Goal: Transaction & Acquisition: Obtain resource

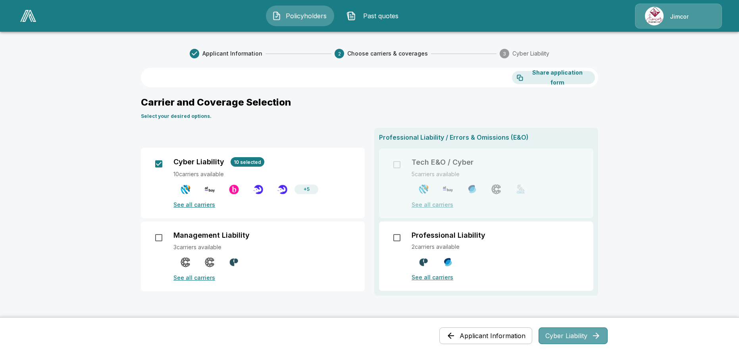
click at [568, 333] on button "Cyber Liability" at bounding box center [573, 336] width 69 height 17
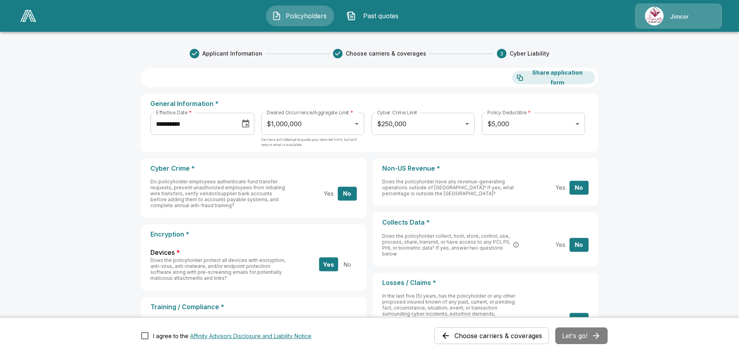
click at [379, 18] on span "Past quotes" at bounding box center [381, 16] width 44 height 10
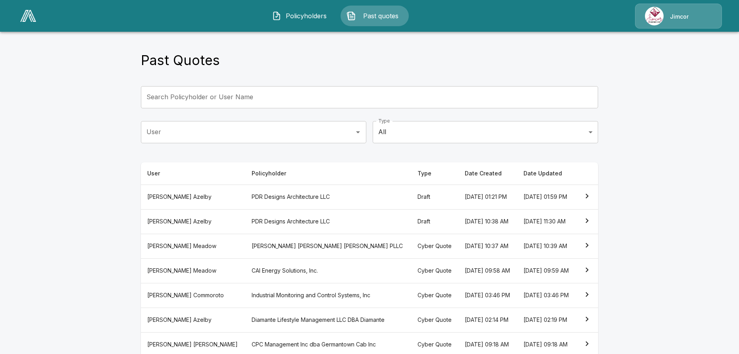
click at [266, 220] on th "PDR Designs Architecture LLC" at bounding box center [328, 221] width 166 height 25
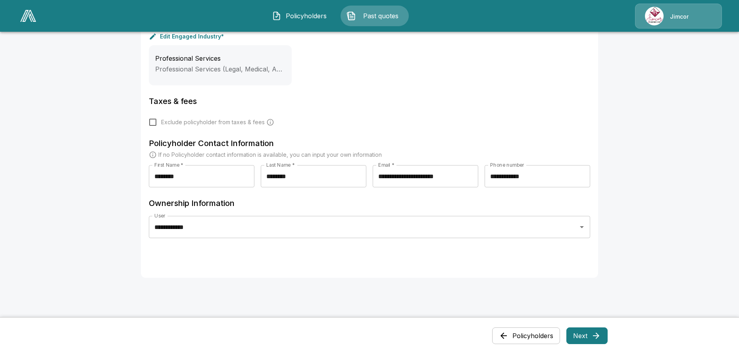
scroll to position [357, 0]
click at [590, 338] on button "Next" at bounding box center [587, 336] width 41 height 17
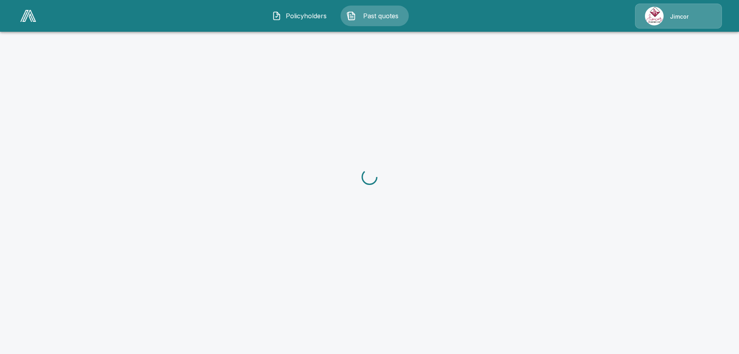
scroll to position [0, 0]
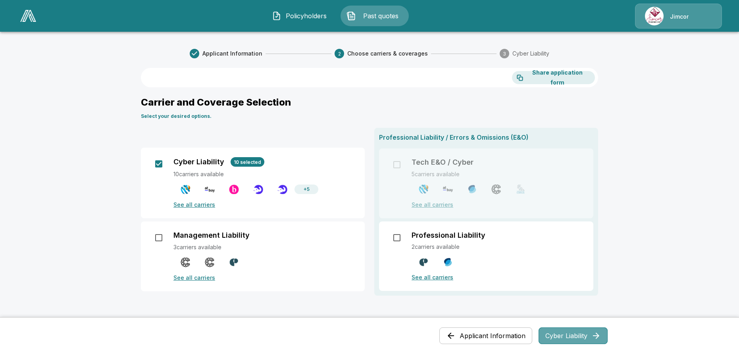
drag, startPoint x: 575, startPoint y: 335, endPoint x: 579, endPoint y: 333, distance: 4.4
click at [575, 336] on button "Cyber Liability" at bounding box center [573, 336] width 69 height 17
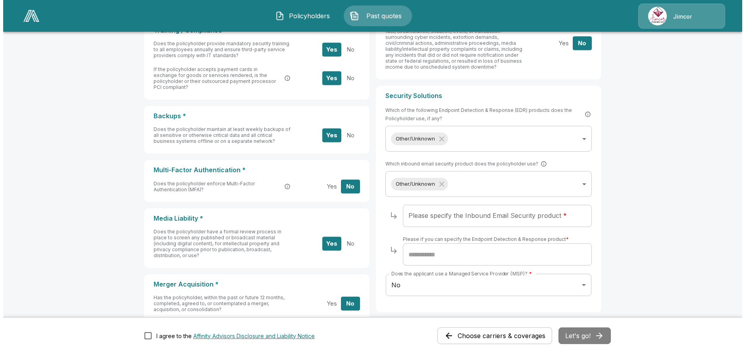
scroll to position [278, 0]
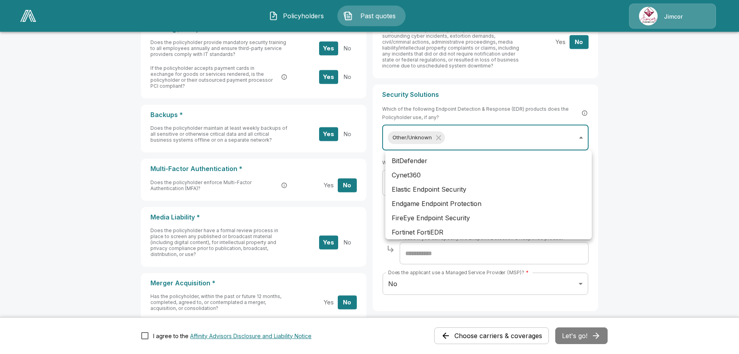
click at [583, 137] on body "**********" at bounding box center [369, 64] width 739 height 685
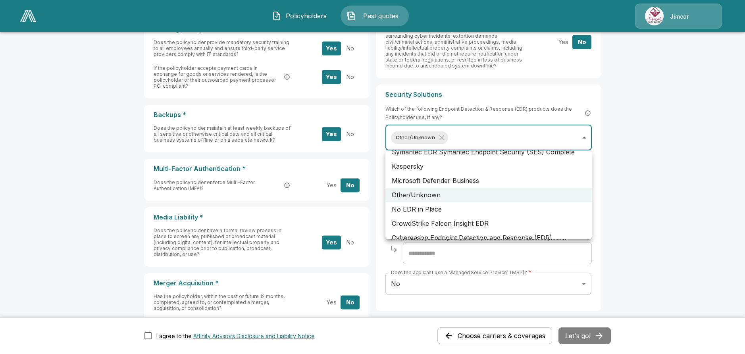
click at [502, 191] on li "Other/Unknown" at bounding box center [489, 195] width 206 height 14
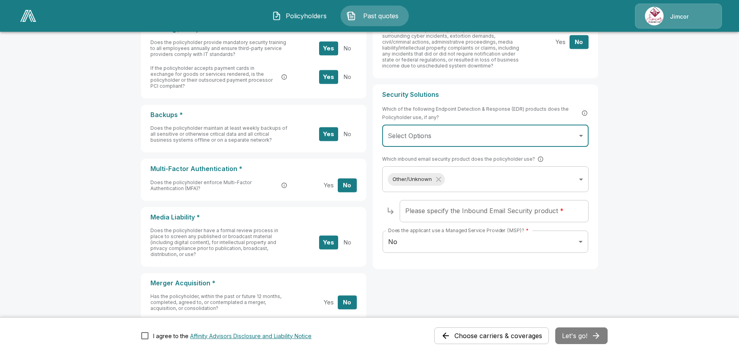
click at [480, 212] on input "Please specify the Inbound Email Security product *" at bounding box center [494, 211] width 189 height 22
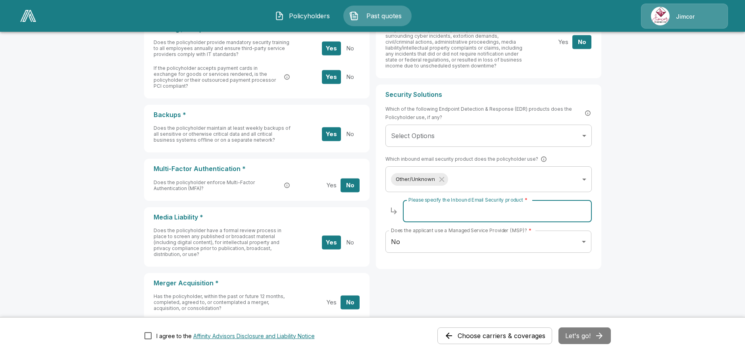
click at [483, 136] on body "**********" at bounding box center [372, 64] width 745 height 685
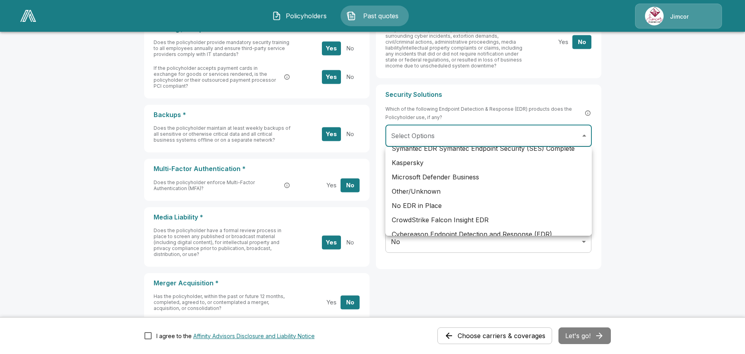
scroll to position [238, 0]
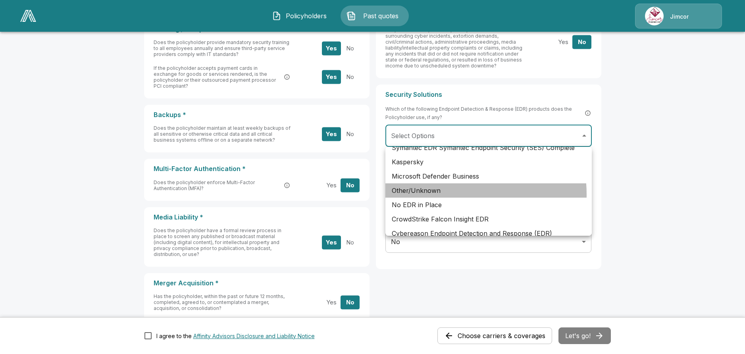
click at [442, 195] on li "Other/Unknown" at bounding box center [489, 190] width 206 height 14
type input "**********"
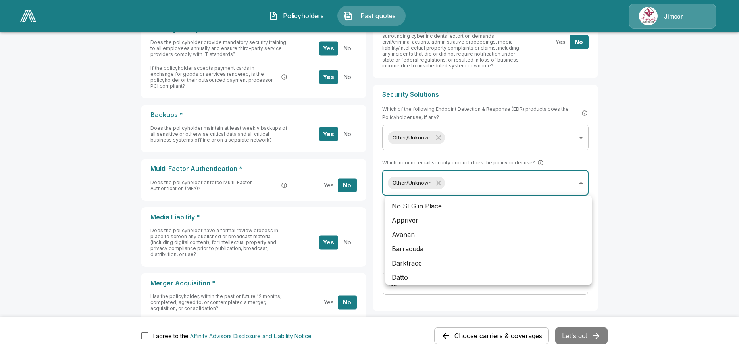
click at [504, 189] on body "**********" at bounding box center [369, 64] width 739 height 685
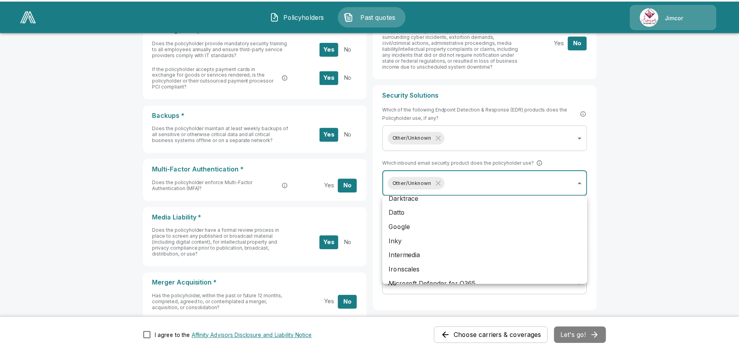
scroll to position [67, 0]
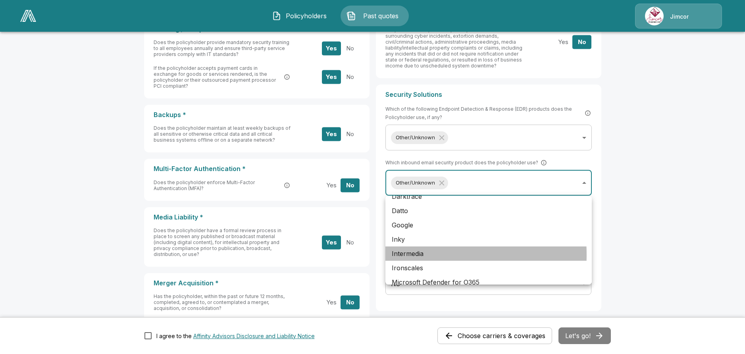
click at [404, 255] on li "Intermedia" at bounding box center [489, 254] width 206 height 14
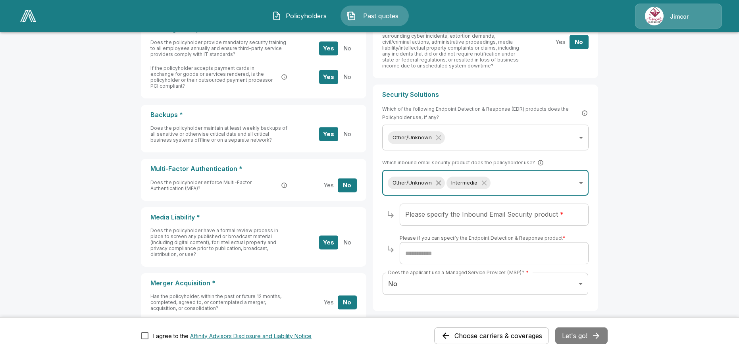
click at [440, 181] on icon "Without label" at bounding box center [438, 183] width 9 height 9
type input "**********"
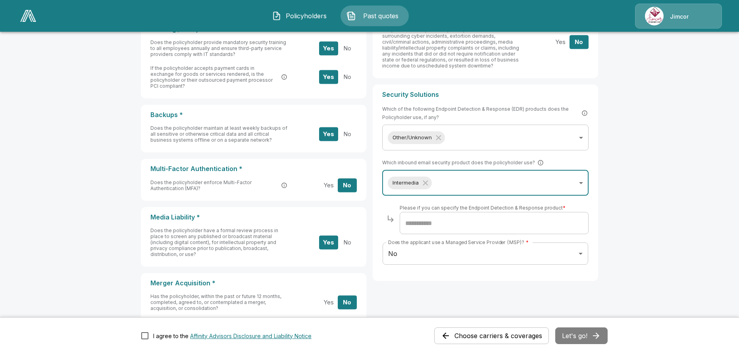
click at [607, 191] on div "**********" at bounding box center [369, 79] width 476 height 655
click at [461, 226] on input "text" at bounding box center [494, 223] width 189 height 22
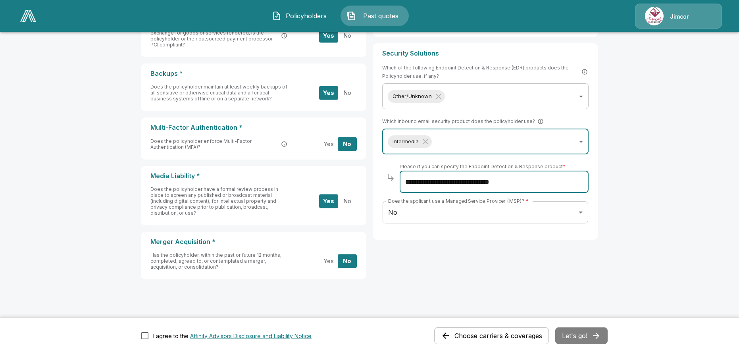
scroll to position [324, 0]
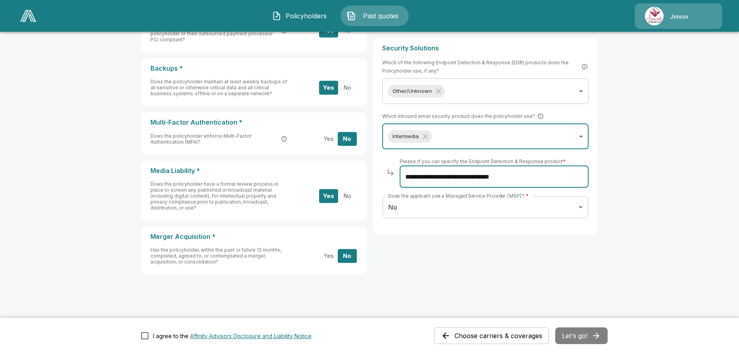
type input "**********"
click at [584, 336] on div "Choose carriers & coverages Let's go!" at bounding box center [521, 336] width 174 height 17
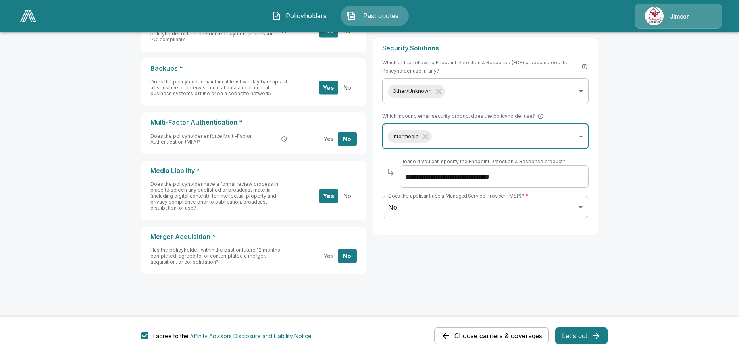
click at [579, 340] on button "Let's go!" at bounding box center [581, 336] width 52 height 17
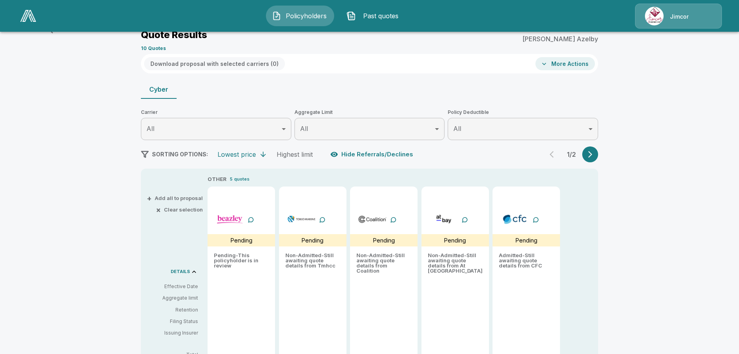
scroll to position [162, 0]
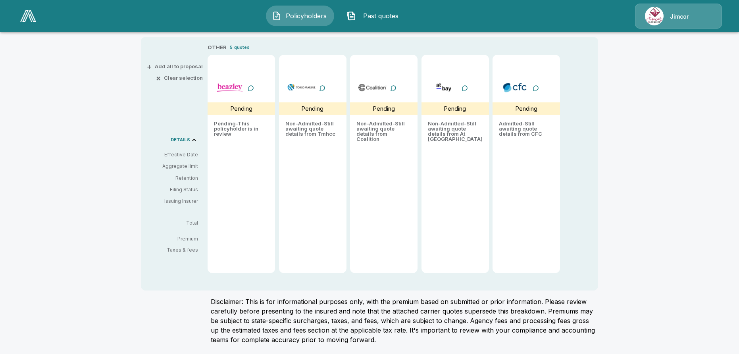
type input "*******"
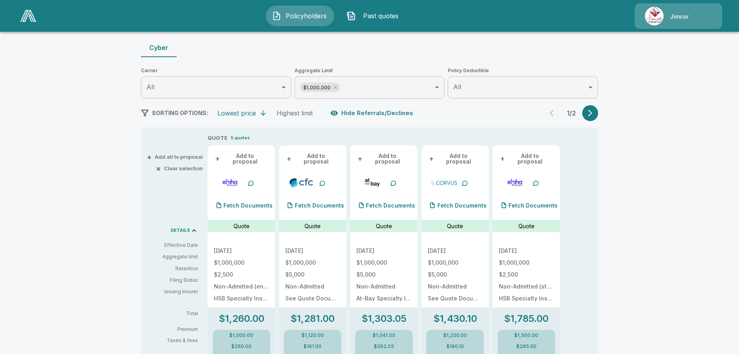
scroll to position [78, 0]
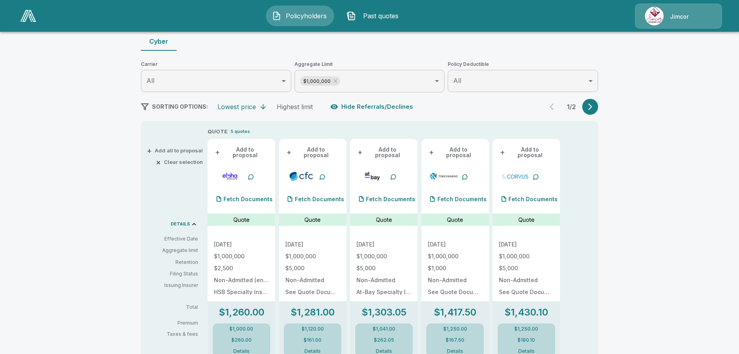
click at [244, 149] on button "+ Add to proposal" at bounding box center [241, 152] width 55 height 14
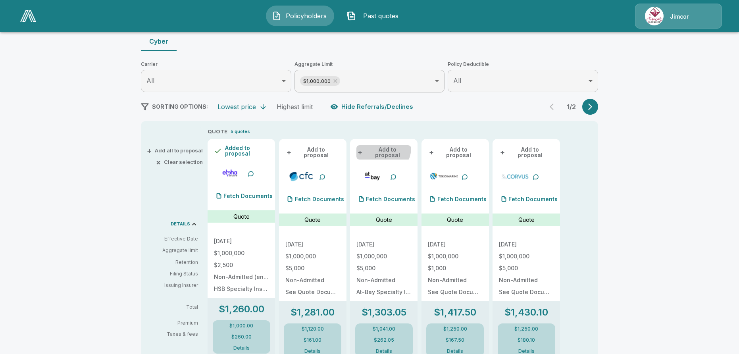
click at [383, 148] on button "+ Add to proposal" at bounding box center [384, 152] width 55 height 14
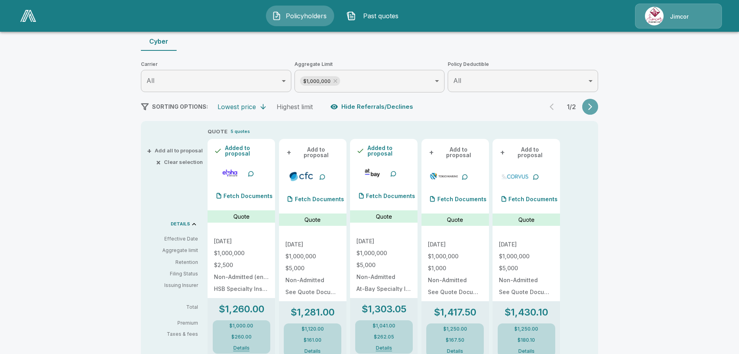
click at [592, 108] on icon "button" at bounding box center [590, 107] width 8 height 8
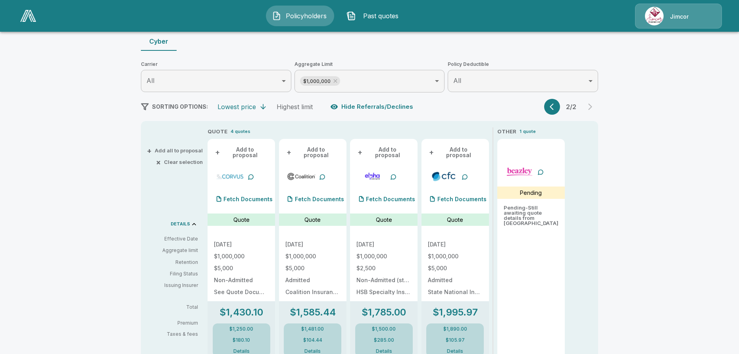
click at [321, 150] on button "+ Add to proposal" at bounding box center [312, 152] width 55 height 14
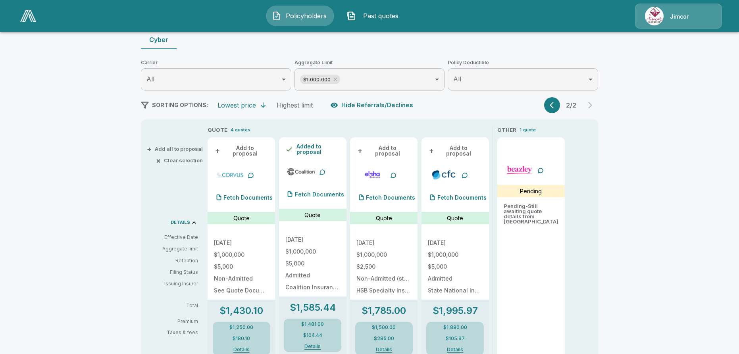
click at [596, 105] on div "2 / 2" at bounding box center [571, 105] width 54 height 16
click at [551, 105] on button "button" at bounding box center [552, 105] width 16 height 16
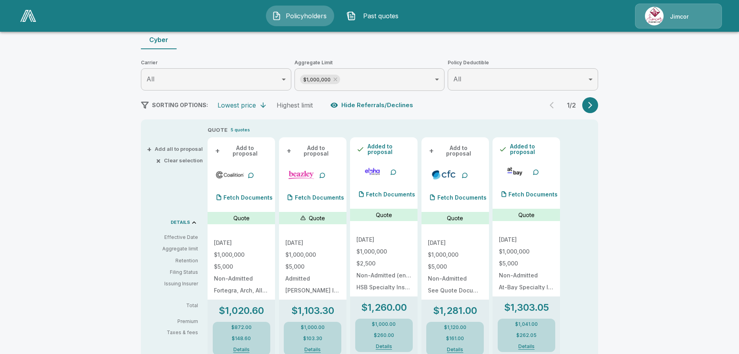
click at [376, 103] on button "Hide Referrals/Declines" at bounding box center [373, 105] width 88 height 15
click at [244, 145] on button "+ Add to proposal" at bounding box center [241, 151] width 55 height 14
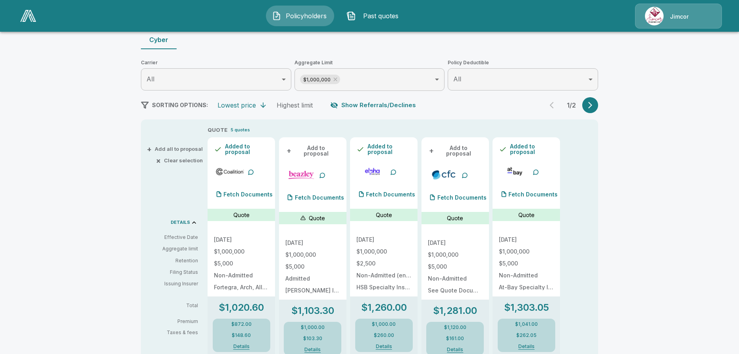
click at [594, 103] on icon "button" at bounding box center [590, 105] width 8 height 8
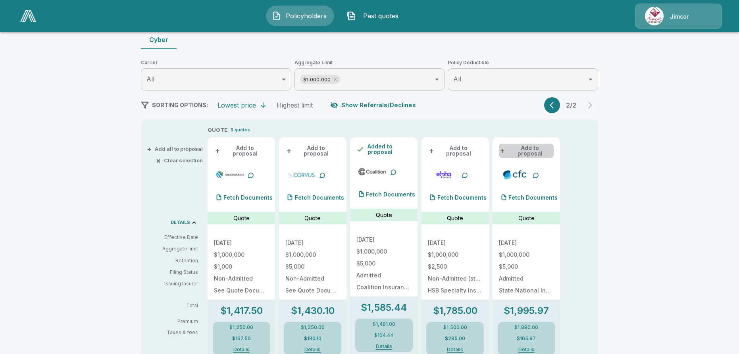
click at [536, 148] on button "+ Add to proposal" at bounding box center [526, 151] width 55 height 14
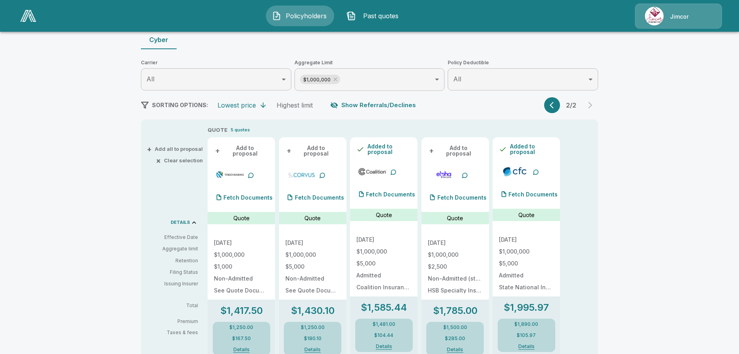
click at [592, 101] on div "2 / 2" at bounding box center [571, 105] width 54 height 16
click at [550, 105] on button "button" at bounding box center [552, 105] width 16 height 16
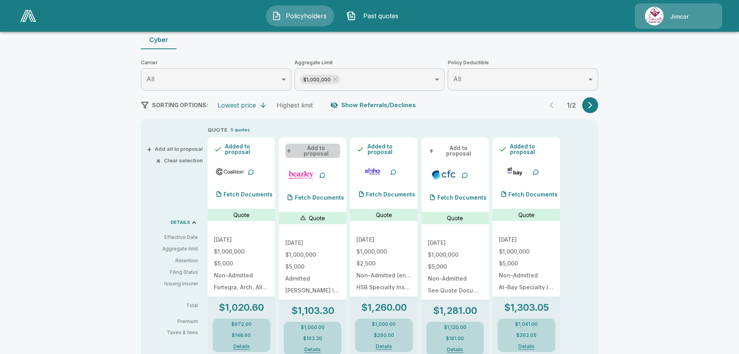
click at [320, 147] on button "+ Add to proposal" at bounding box center [312, 151] width 55 height 14
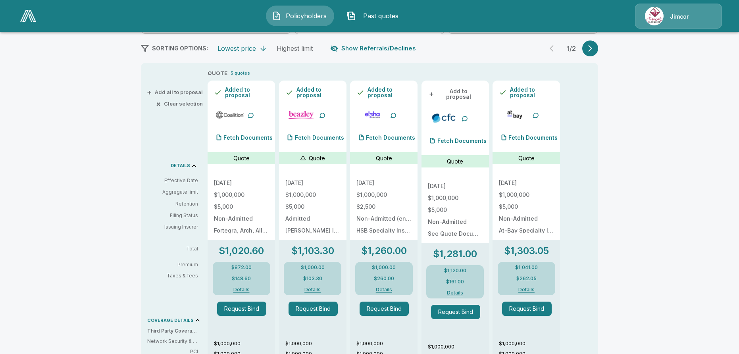
scroll to position [0, 0]
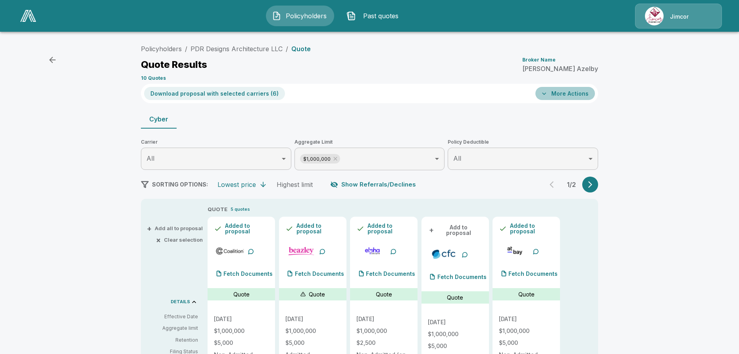
click at [574, 91] on button "More Actions" at bounding box center [566, 93] width 60 height 13
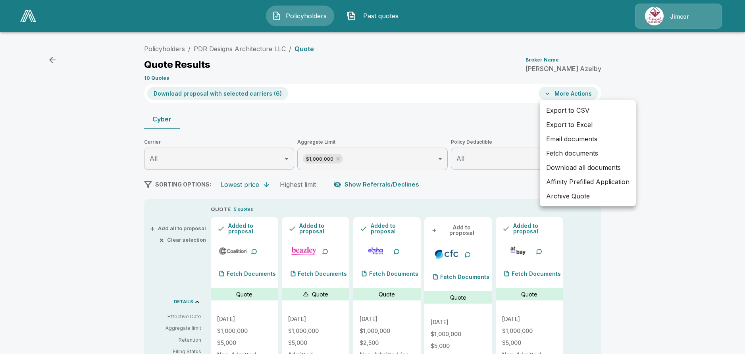
click at [594, 179] on li "Affinity Prefilled Application" at bounding box center [588, 182] width 96 height 14
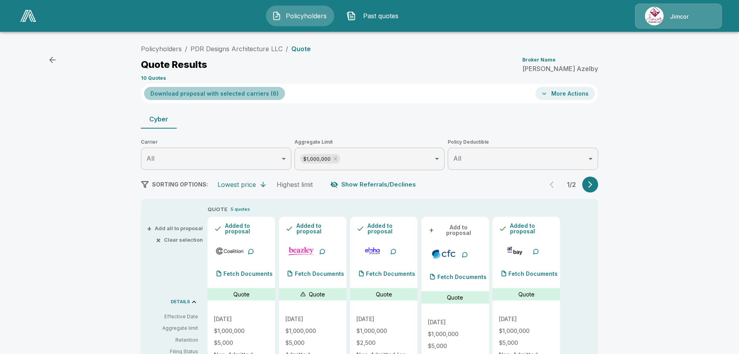
click at [231, 94] on button "Download proposal with selected carriers ( 6 )" at bounding box center [214, 93] width 141 height 13
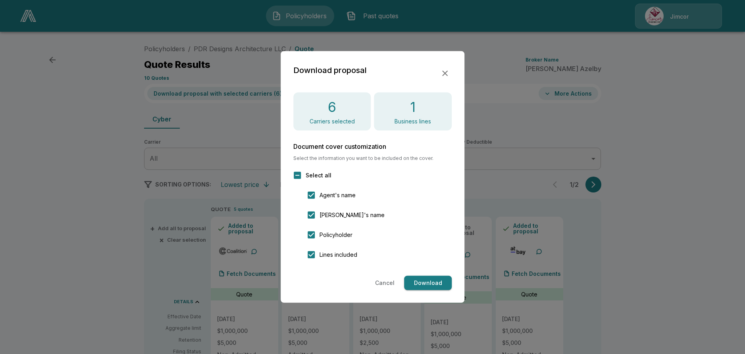
click at [436, 284] on button "Download" at bounding box center [428, 283] width 48 height 15
click at [444, 72] on icon "button" at bounding box center [445, 74] width 6 height 6
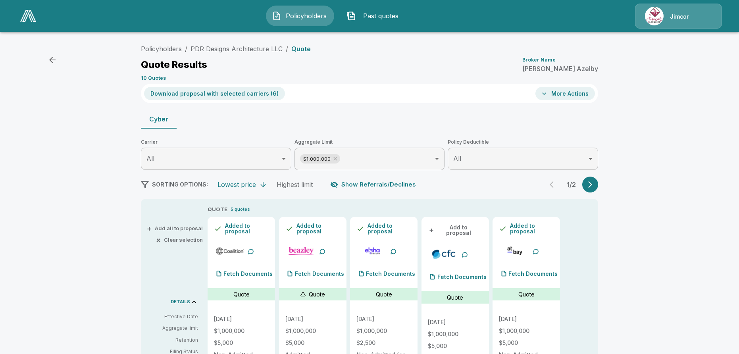
click at [588, 93] on button "More Actions" at bounding box center [566, 93] width 60 height 13
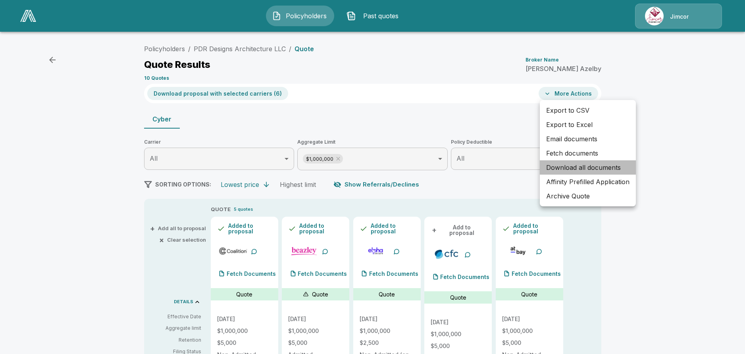
click at [584, 165] on li "Download all documents" at bounding box center [588, 167] width 96 height 14
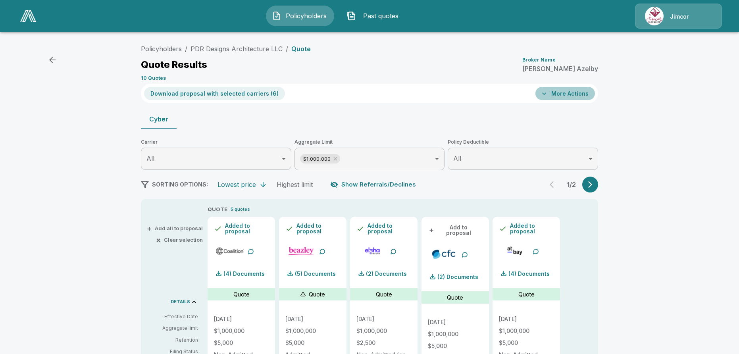
click at [572, 95] on button "More Actions" at bounding box center [566, 93] width 60 height 13
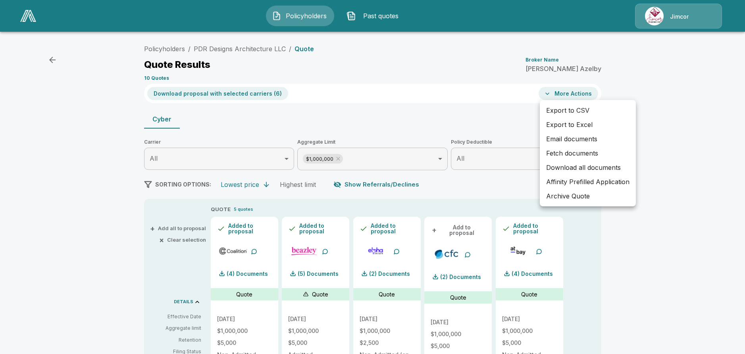
click at [566, 155] on li "Fetch documents" at bounding box center [588, 153] width 96 height 14
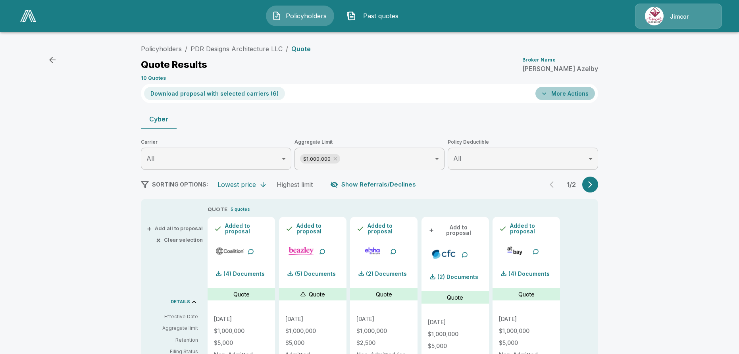
click at [576, 94] on button "More Actions" at bounding box center [566, 93] width 60 height 13
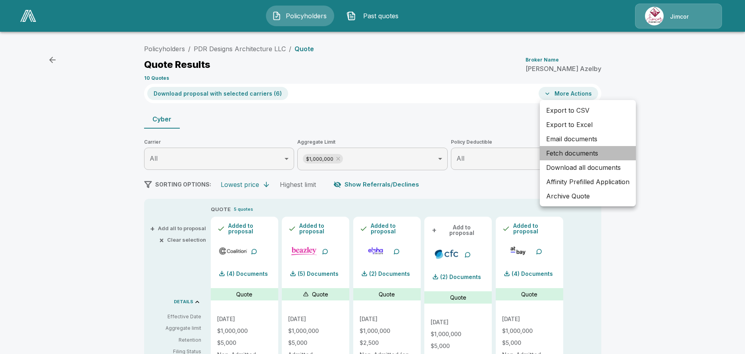
click at [561, 152] on li "Fetch documents" at bounding box center [588, 153] width 96 height 14
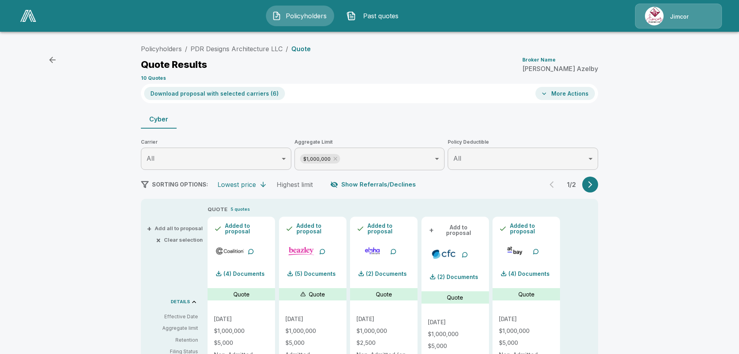
click at [583, 96] on button "More Actions" at bounding box center [566, 93] width 60 height 13
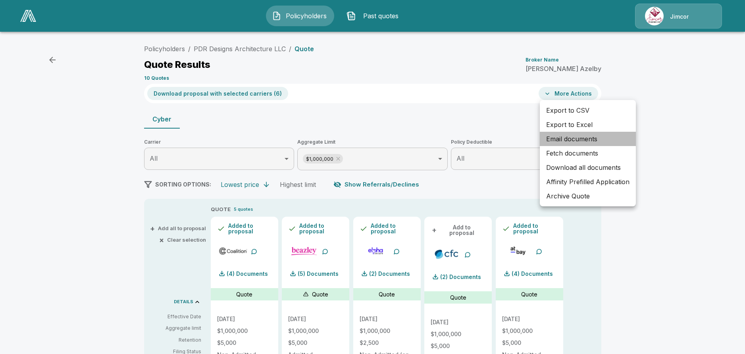
click at [579, 138] on li "Email documents" at bounding box center [588, 139] width 96 height 14
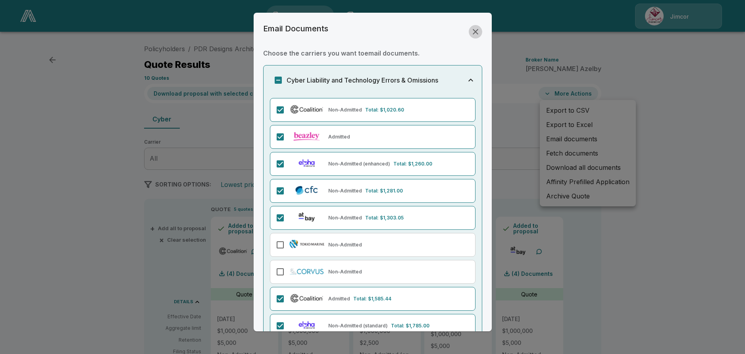
click at [473, 35] on icon "button" at bounding box center [476, 32] width 10 height 10
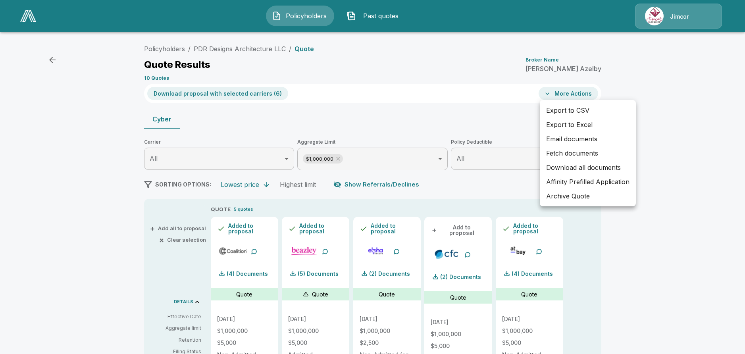
click at [574, 150] on li "Fetch documents" at bounding box center [588, 153] width 96 height 14
click at [563, 143] on li "Email documents" at bounding box center [588, 139] width 96 height 14
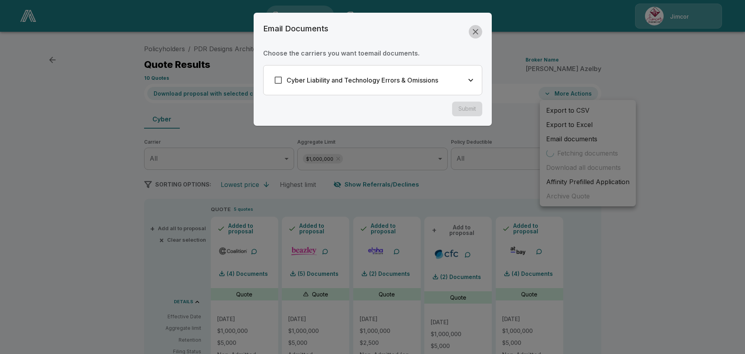
click at [478, 33] on icon "button" at bounding box center [476, 32] width 10 height 10
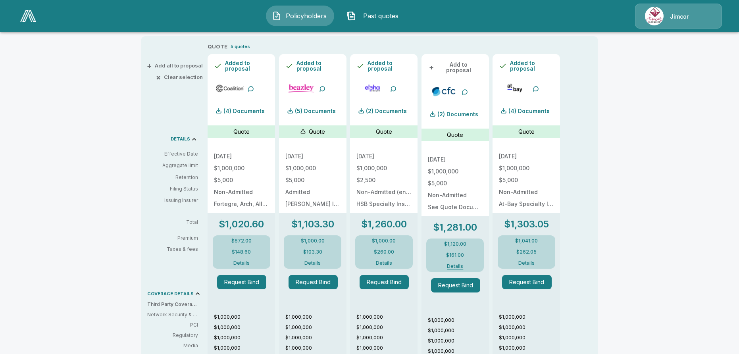
scroll to position [159, 0]
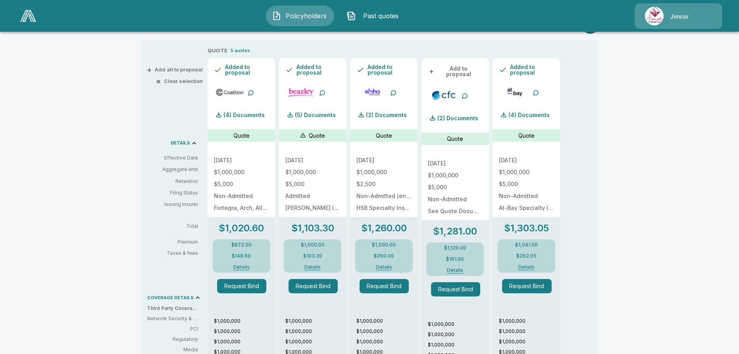
click at [245, 266] on button "Details" at bounding box center [241, 267] width 35 height 5
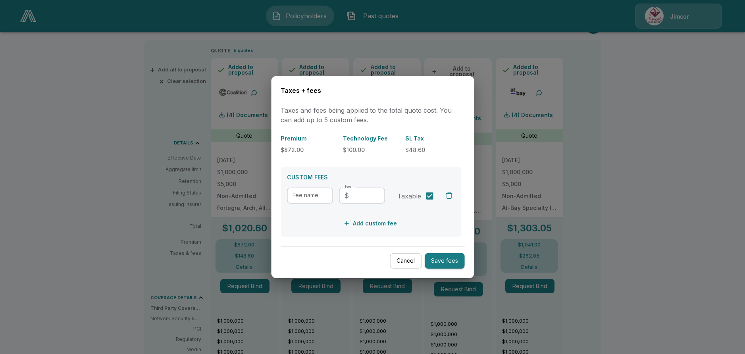
click at [370, 195] on input "Fee" at bounding box center [368, 195] width 33 height 16
type input "******"
drag, startPoint x: 323, startPoint y: 195, endPoint x: 254, endPoint y: 193, distance: 69.1
click at [254, 193] on div "Taxes + fees Taxes and fees being applied to the total quote cost. You can add …" at bounding box center [372, 177] width 745 height 354
type input "**********"
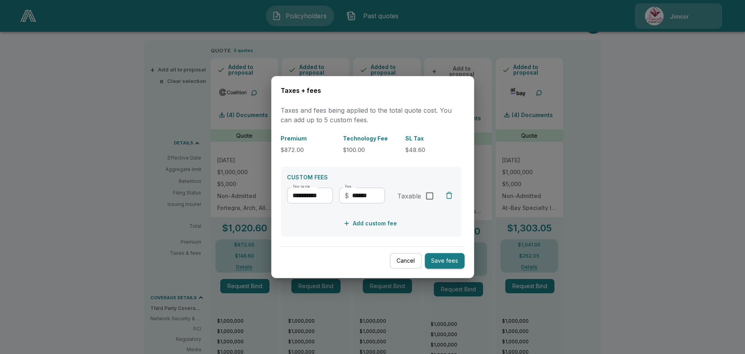
click at [438, 261] on button "Save fees" at bounding box center [445, 260] width 40 height 15
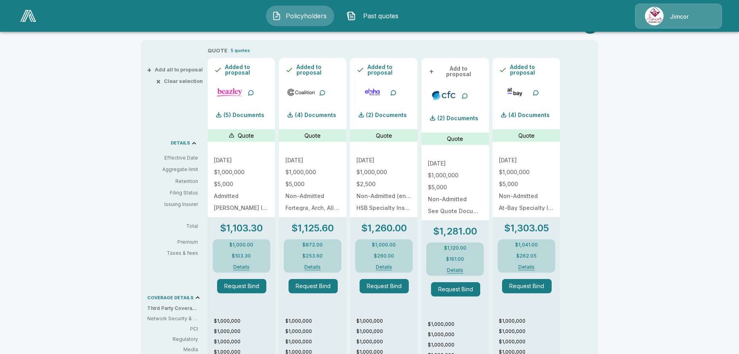
click at [395, 268] on button "Details" at bounding box center [383, 267] width 35 height 5
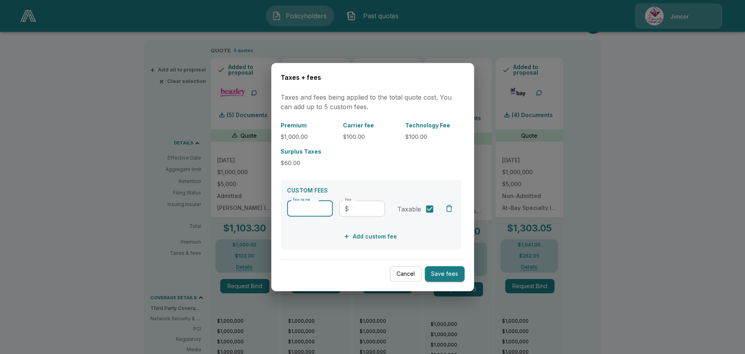
click at [320, 205] on input "Fee name" at bounding box center [310, 209] width 46 height 16
type input "**********"
click at [366, 206] on input "Fee" at bounding box center [368, 209] width 33 height 16
type input "******"
click at [440, 274] on button "Save fees" at bounding box center [445, 273] width 40 height 15
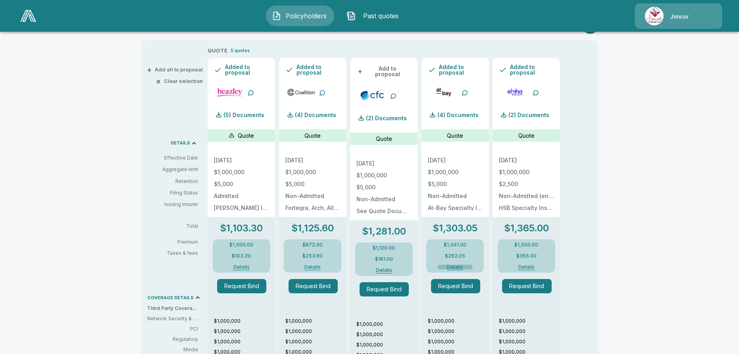
click at [461, 266] on button "Details" at bounding box center [455, 267] width 35 height 5
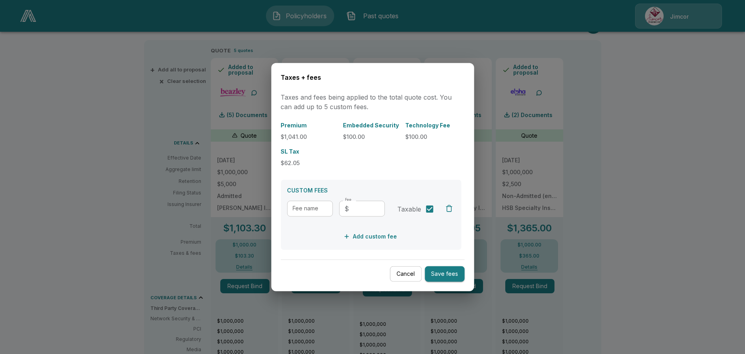
click at [306, 210] on input "Fee name" at bounding box center [310, 209] width 46 height 16
type input "**********"
click at [370, 210] on input "Fee" at bounding box center [368, 209] width 33 height 16
type input "******"
click at [440, 277] on button "Save fees" at bounding box center [445, 273] width 40 height 15
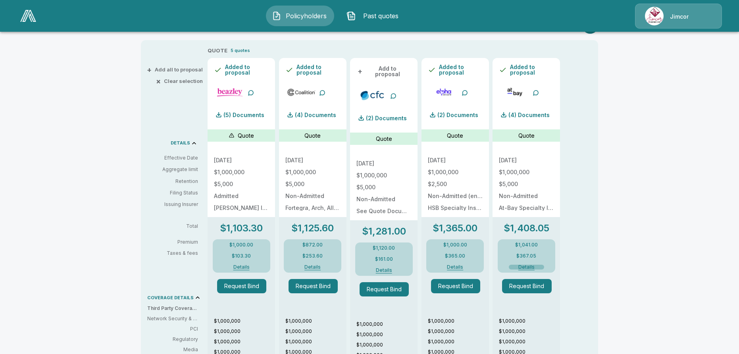
click at [529, 267] on button "Details" at bounding box center [526, 267] width 35 height 5
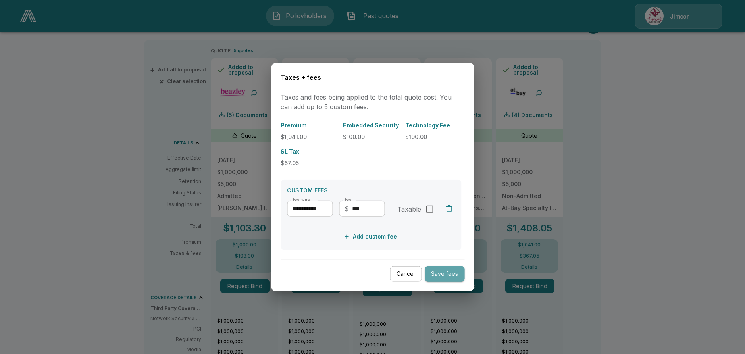
click at [445, 276] on button "Save fees" at bounding box center [445, 273] width 40 height 15
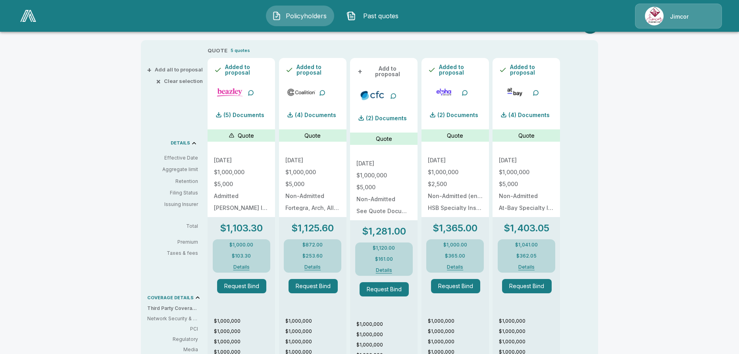
click at [463, 268] on button "Details" at bounding box center [455, 267] width 35 height 5
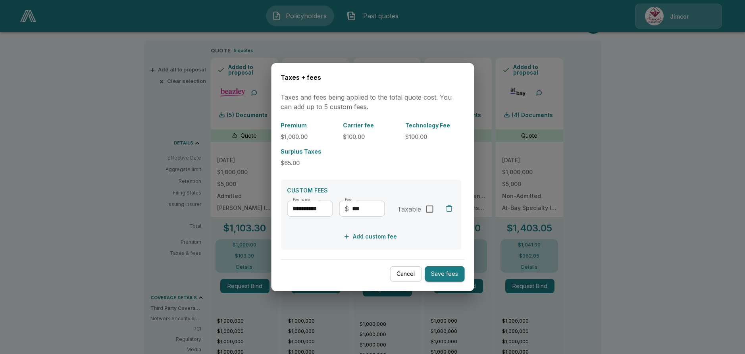
click at [449, 277] on button "Save fees" at bounding box center [445, 273] width 40 height 15
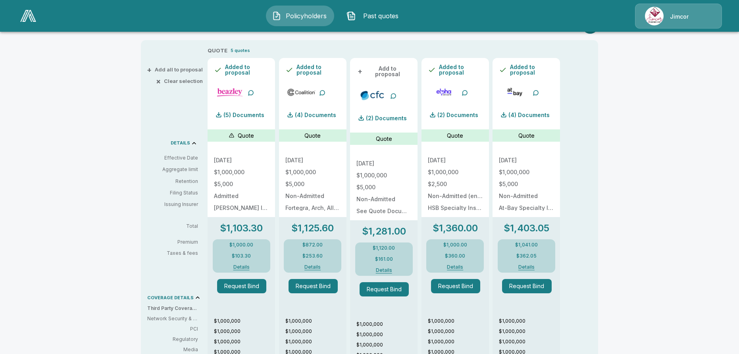
click at [394, 268] on button "Details" at bounding box center [383, 270] width 35 height 5
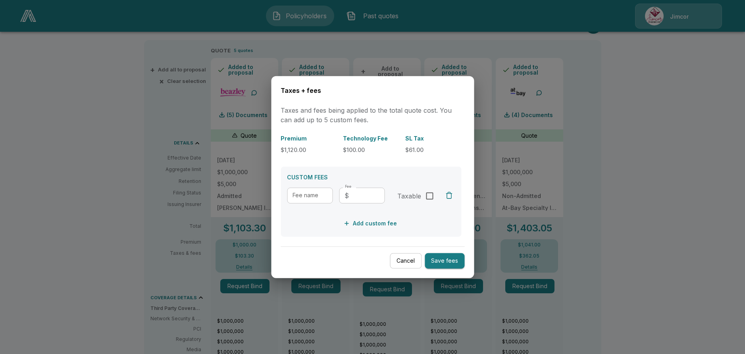
click at [380, 197] on input "Fee" at bounding box center [368, 195] width 33 height 16
type input "******"
click at [313, 197] on input "Fee name" at bounding box center [310, 195] width 46 height 16
type input "**********"
click at [446, 259] on button "Save fees" at bounding box center [445, 260] width 40 height 15
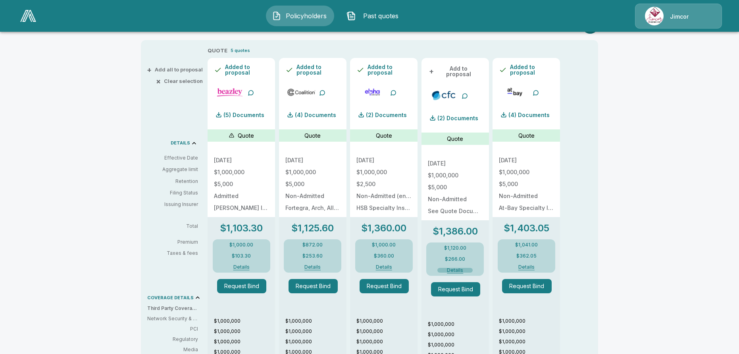
click at [465, 268] on button "Details" at bounding box center [455, 270] width 35 height 5
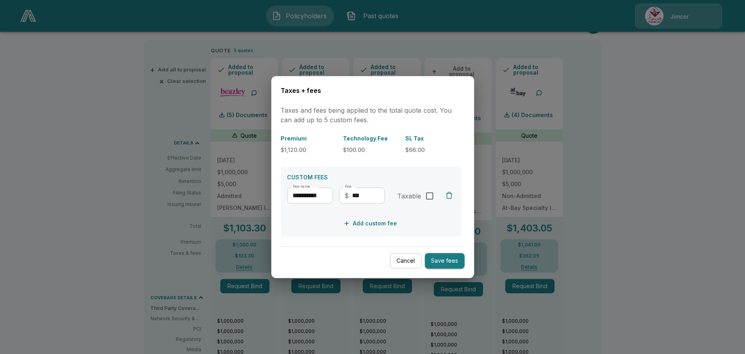
click at [441, 261] on button "Save fees" at bounding box center [445, 260] width 40 height 15
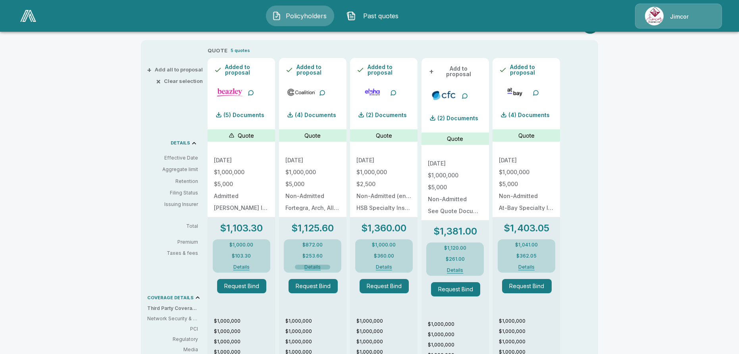
click at [316, 266] on button "Details" at bounding box center [312, 267] width 35 height 5
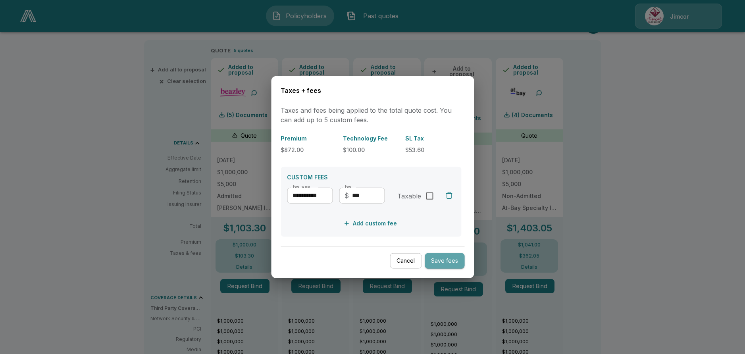
click at [454, 262] on button "Save fees" at bounding box center [445, 260] width 40 height 15
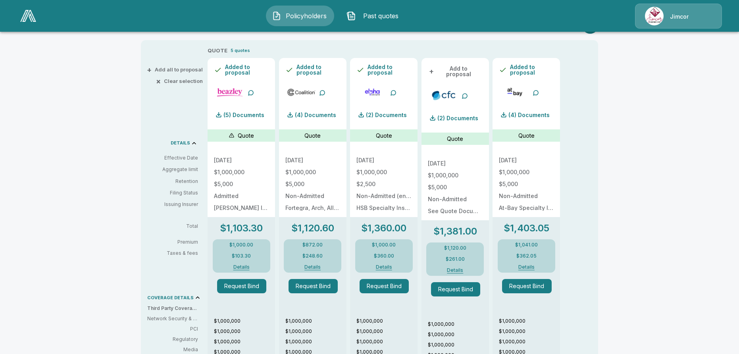
click at [527, 267] on button "Details" at bounding box center [526, 267] width 35 height 5
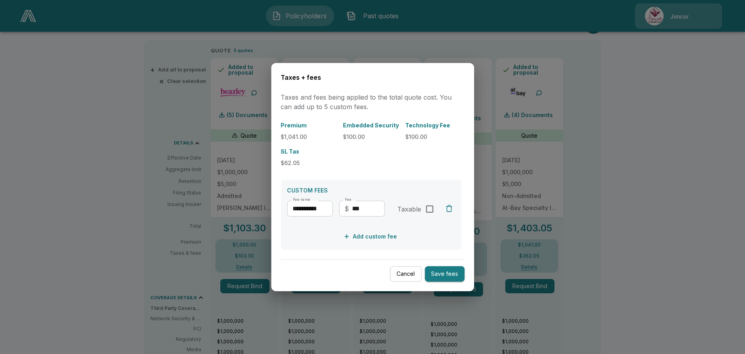
click at [448, 271] on button "Save fees" at bounding box center [445, 273] width 40 height 15
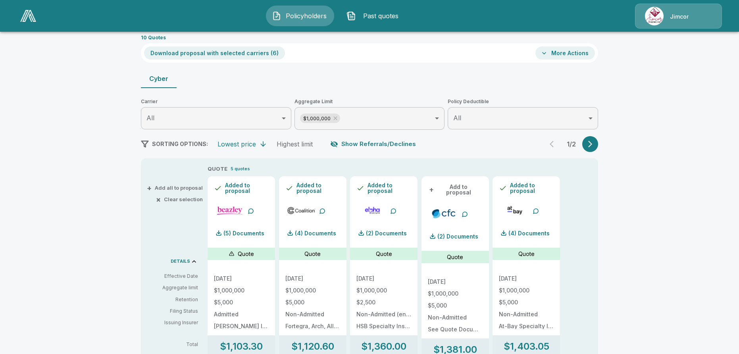
scroll to position [40, 0]
click at [590, 143] on icon "button" at bounding box center [590, 145] width 8 height 8
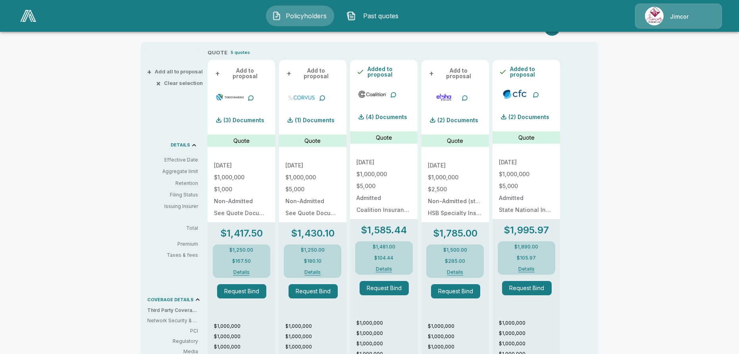
scroll to position [159, 0]
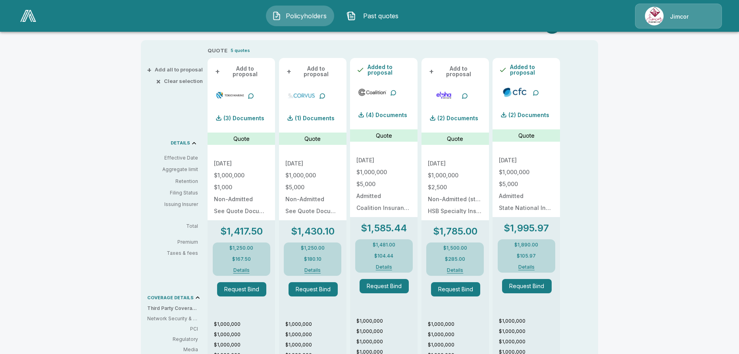
click at [434, 69] on span "+" at bounding box center [431, 72] width 5 height 6
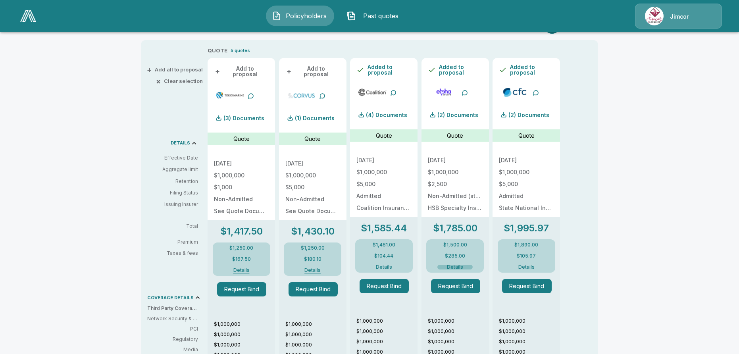
click at [451, 266] on button "Details" at bounding box center [455, 267] width 35 height 5
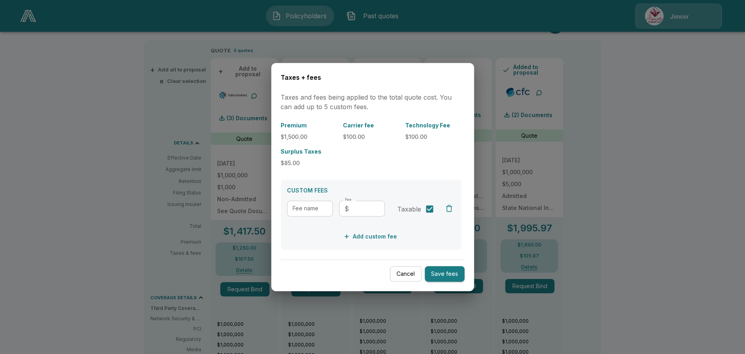
click at [306, 208] on input "Fee name" at bounding box center [310, 209] width 46 height 16
type input "**********"
type input "******"
click at [443, 273] on button "Save fees" at bounding box center [445, 273] width 40 height 15
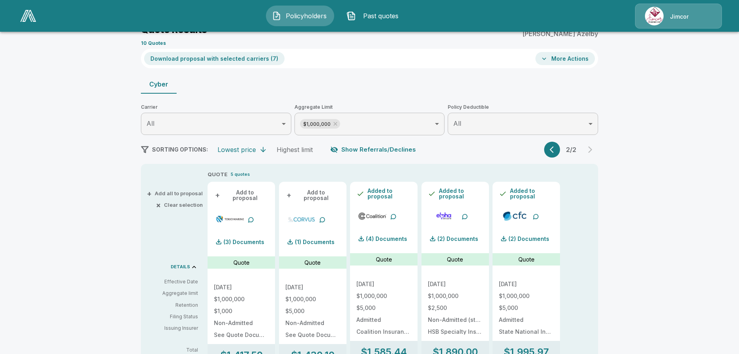
scroll to position [0, 0]
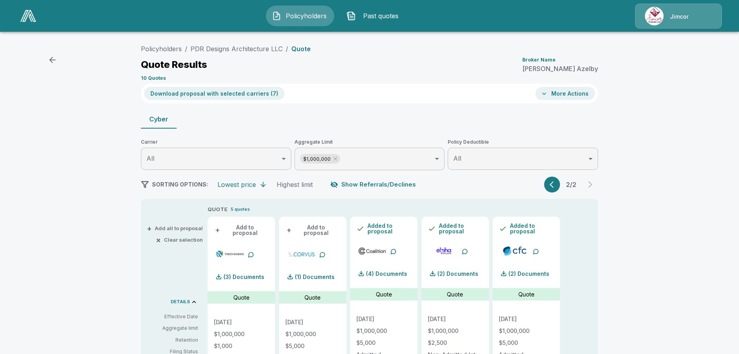
click at [563, 94] on button "More Actions" at bounding box center [566, 93] width 60 height 13
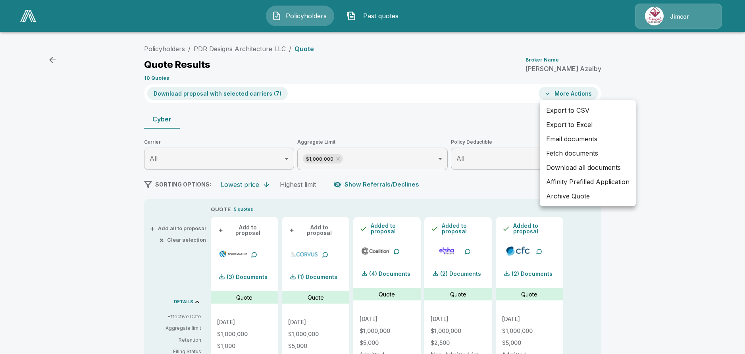
click at [230, 94] on div at bounding box center [372, 177] width 745 height 354
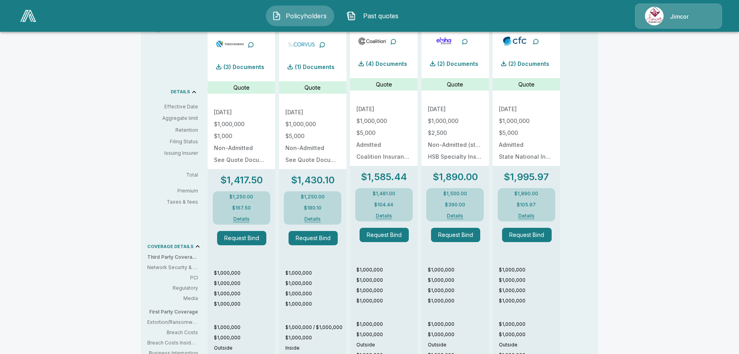
scroll to position [238, 0]
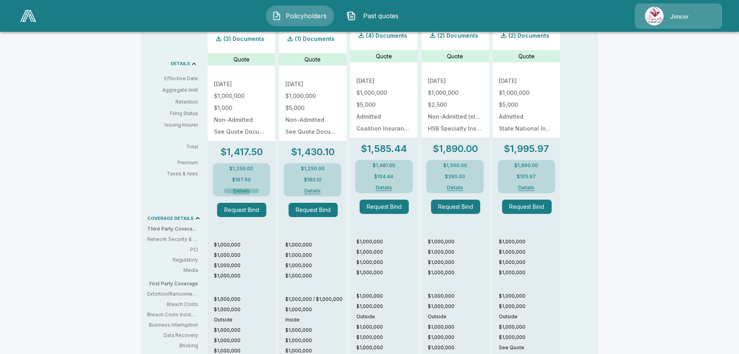
click at [241, 189] on button "Details" at bounding box center [241, 191] width 35 height 5
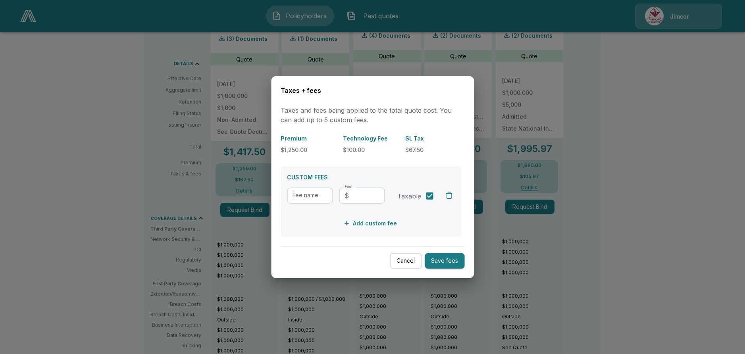
click at [310, 195] on input "Fee name" at bounding box center [310, 195] width 46 height 16
type input "**********"
type input "******"
click at [453, 262] on button "Save fees" at bounding box center [445, 260] width 40 height 15
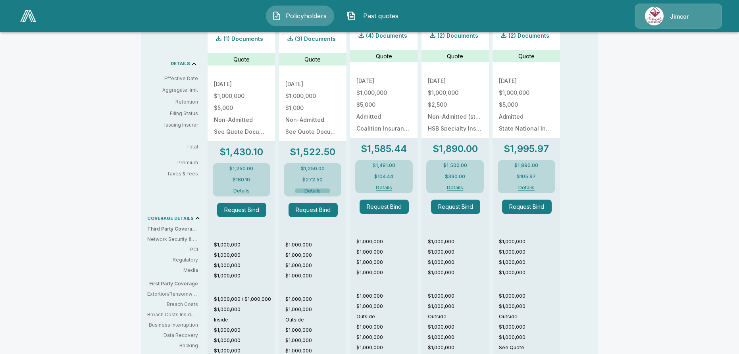
click at [311, 189] on button "Details" at bounding box center [312, 191] width 35 height 5
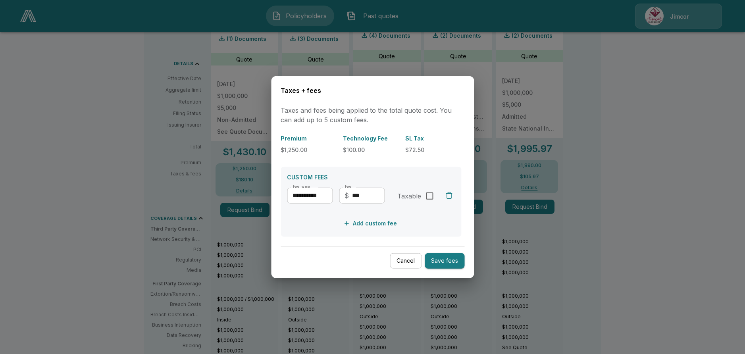
click at [448, 261] on button "Save fees" at bounding box center [445, 260] width 40 height 15
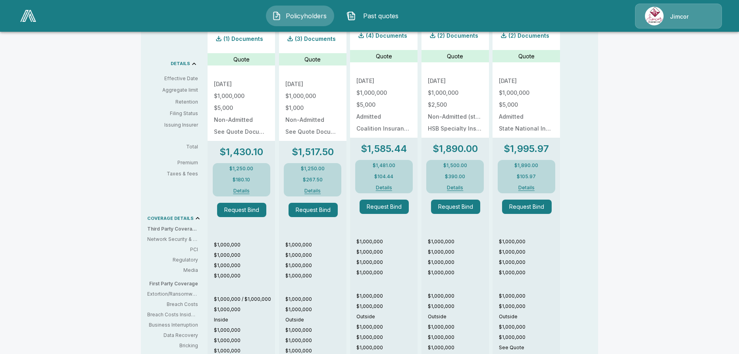
click at [465, 187] on button "Details" at bounding box center [455, 187] width 35 height 5
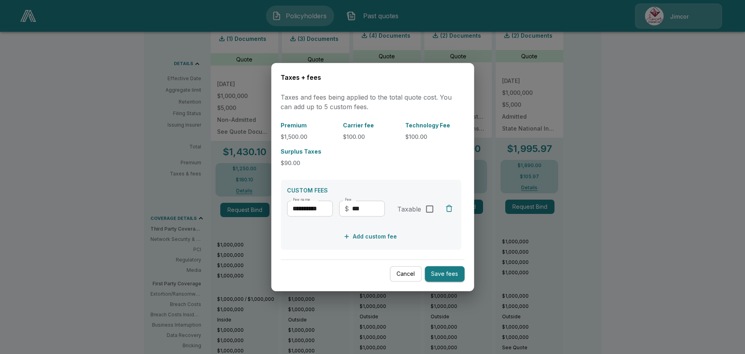
click at [446, 272] on button "Save fees" at bounding box center [445, 273] width 40 height 15
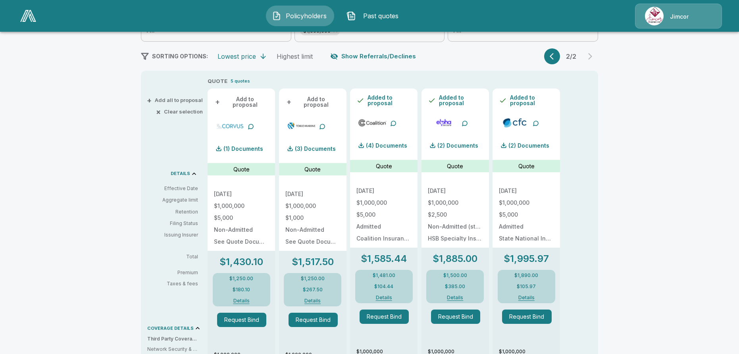
scroll to position [119, 0]
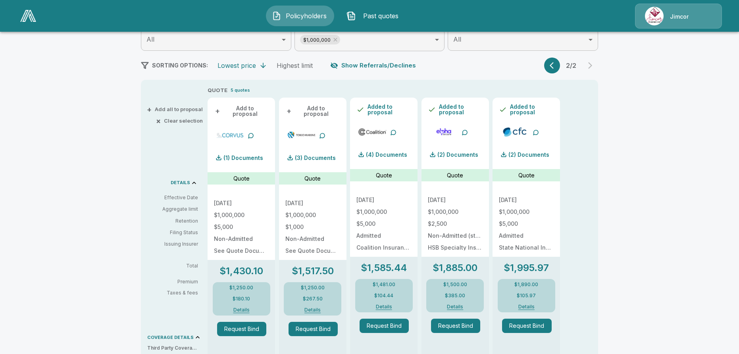
click at [551, 65] on button "button" at bounding box center [552, 66] width 16 height 16
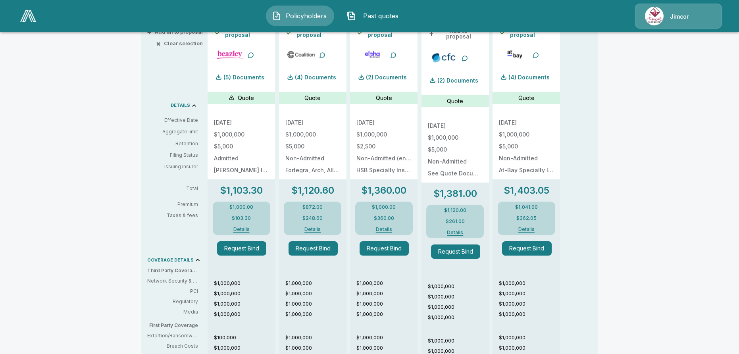
scroll to position [199, 0]
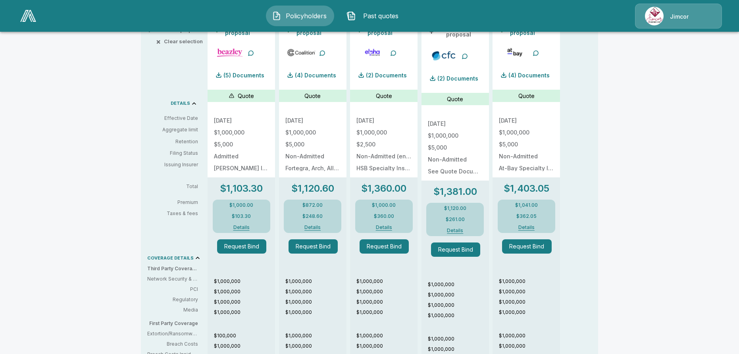
click at [318, 228] on button "Details" at bounding box center [312, 227] width 35 height 5
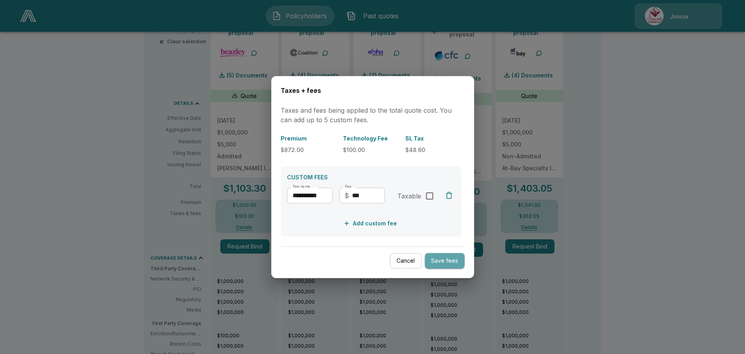
click at [449, 260] on button "Save fees" at bounding box center [445, 260] width 40 height 15
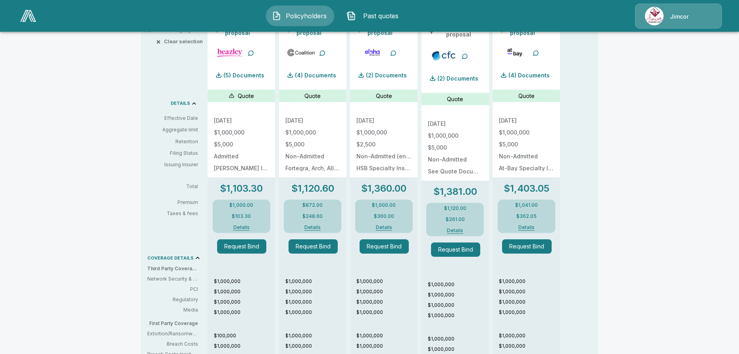
click at [387, 229] on button "Details" at bounding box center [383, 227] width 35 height 5
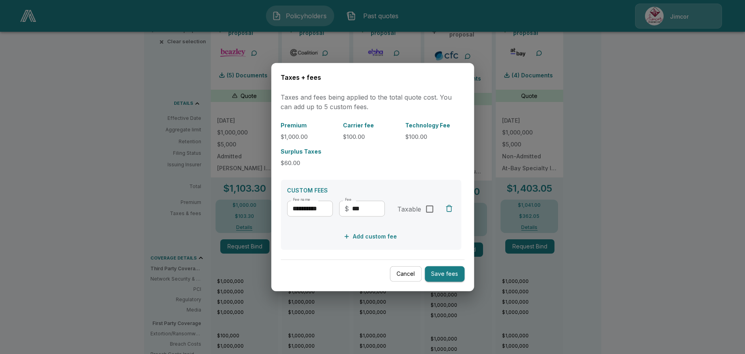
click at [449, 277] on button "Save fees" at bounding box center [445, 273] width 40 height 15
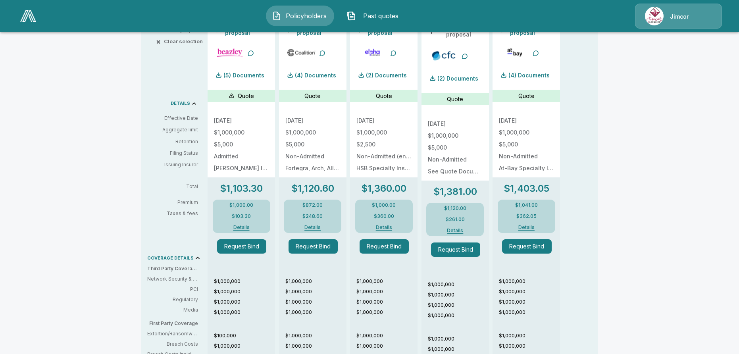
click at [458, 228] on button "Details" at bounding box center [455, 230] width 35 height 5
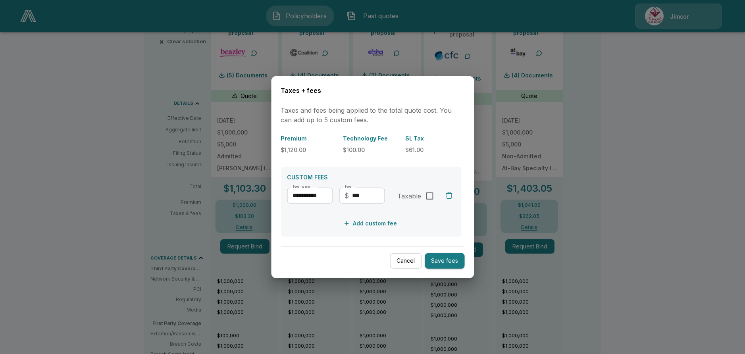
click at [451, 262] on button "Save fees" at bounding box center [445, 260] width 40 height 15
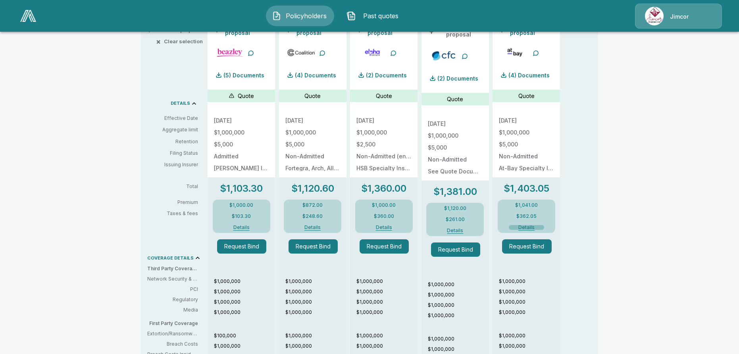
click at [531, 227] on button "Details" at bounding box center [526, 227] width 35 height 5
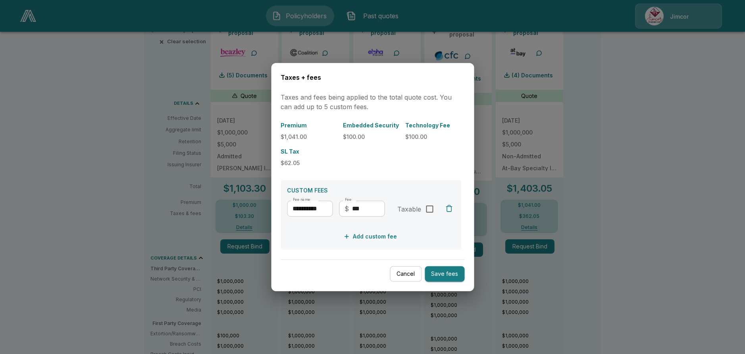
click at [451, 271] on button "Save fees" at bounding box center [445, 273] width 40 height 15
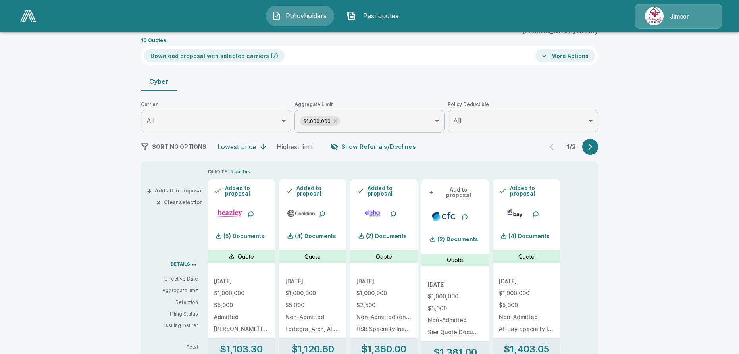
scroll to position [40, 0]
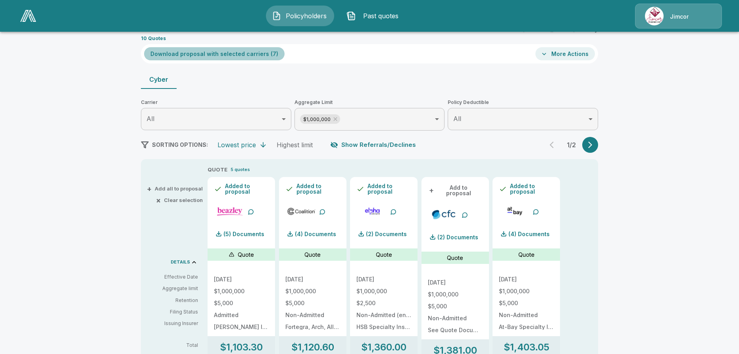
click at [233, 54] on button "Download proposal with selected carriers ( 7 )" at bounding box center [214, 53] width 141 height 13
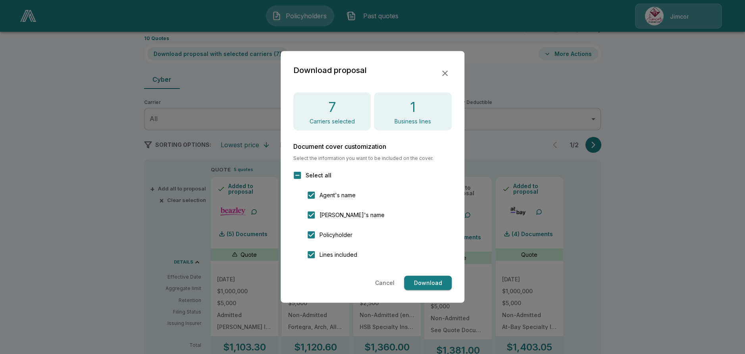
click at [431, 282] on button "Download" at bounding box center [428, 283] width 48 height 15
click at [445, 74] on icon "button" at bounding box center [445, 74] width 6 height 6
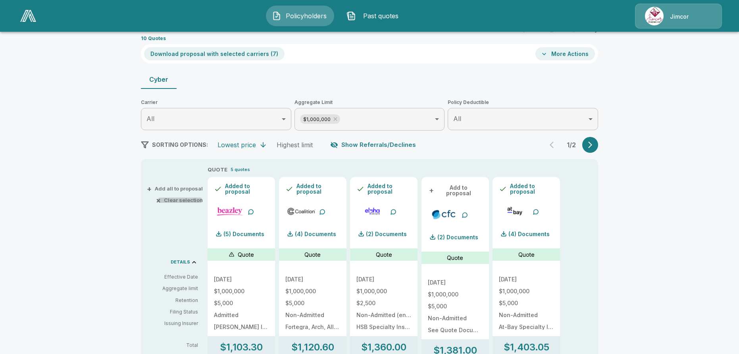
click at [175, 199] on button "× Clear selection" at bounding box center [180, 200] width 45 height 5
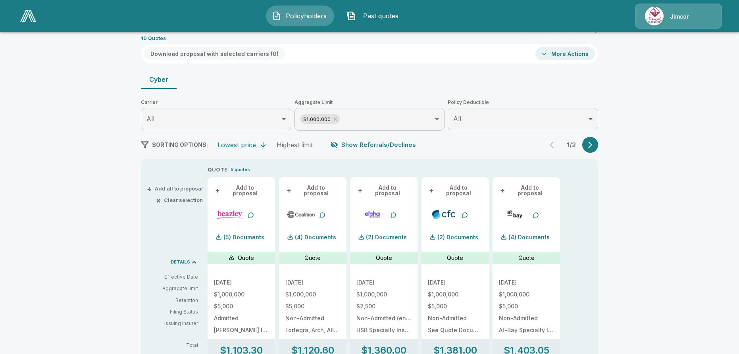
click at [254, 188] on button "+ Add to proposal" at bounding box center [241, 190] width 55 height 14
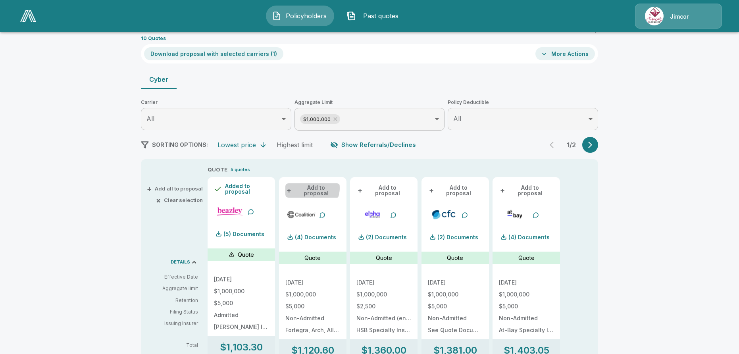
click at [314, 189] on button "+ Add to proposal" at bounding box center [312, 190] width 55 height 14
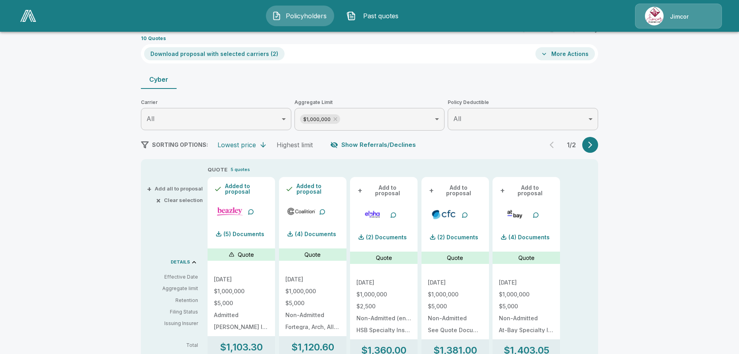
click at [392, 188] on button "+ Add to proposal" at bounding box center [384, 190] width 55 height 14
click at [469, 190] on button "+ Add to proposal" at bounding box center [455, 190] width 55 height 14
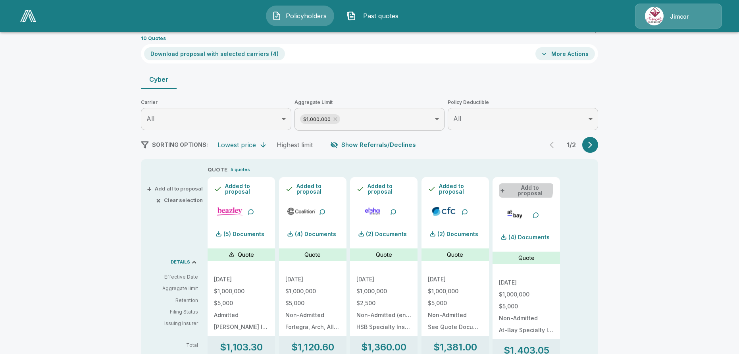
click at [522, 189] on button "+ Add to proposal" at bounding box center [526, 190] width 55 height 14
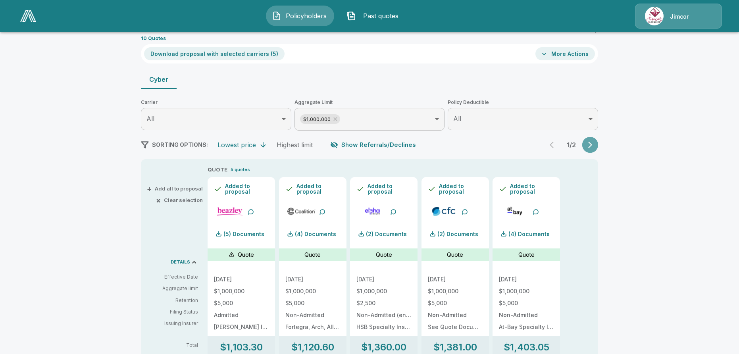
click at [598, 145] on button "button" at bounding box center [590, 145] width 16 height 16
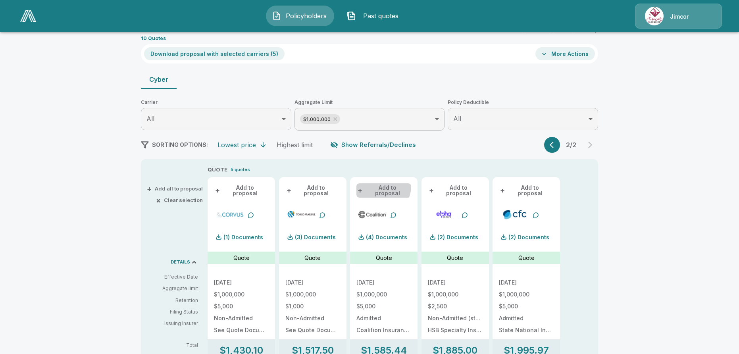
click at [381, 187] on button "+ Add to proposal" at bounding box center [384, 190] width 55 height 14
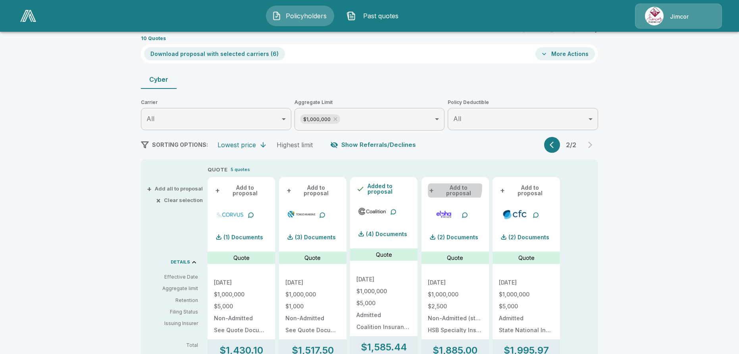
click at [449, 187] on button "+ Add to proposal" at bounding box center [455, 190] width 55 height 14
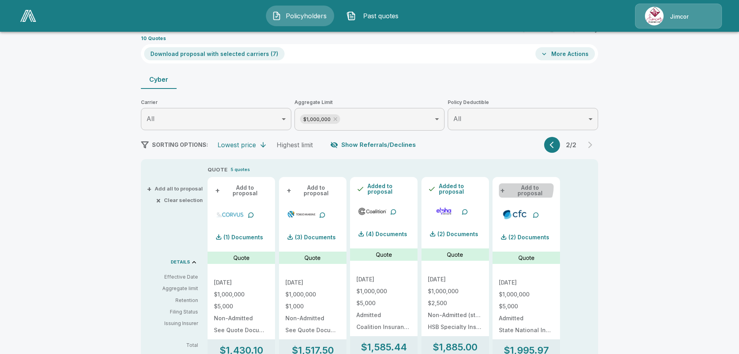
click at [518, 187] on button "+ Add to proposal" at bounding box center [526, 190] width 55 height 14
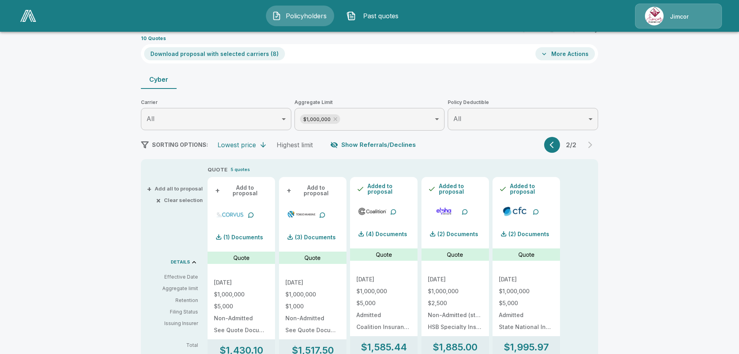
click at [214, 53] on button "Download proposal with selected carriers ( 8 )" at bounding box center [214, 53] width 141 height 13
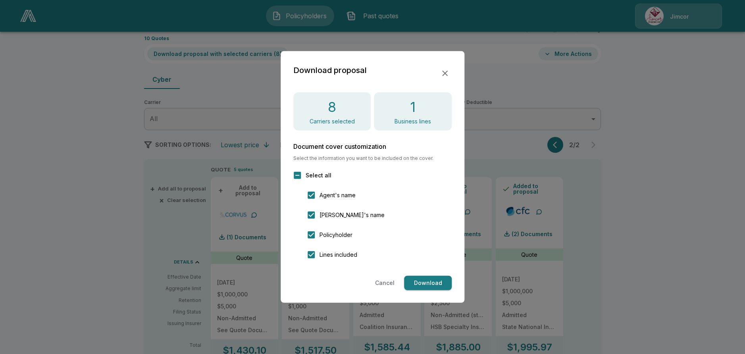
click at [427, 286] on button "Download" at bounding box center [428, 283] width 48 height 15
click at [443, 73] on icon "button" at bounding box center [445, 74] width 10 height 10
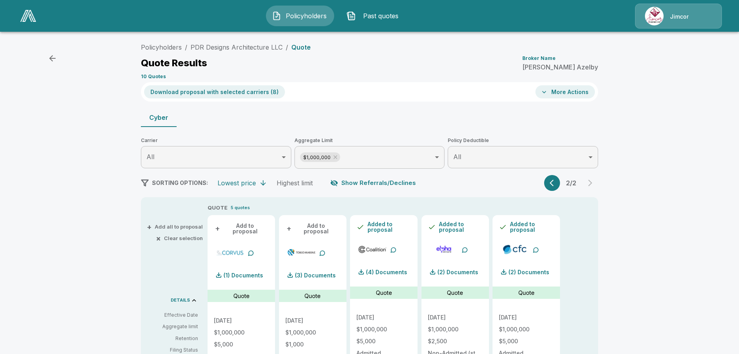
scroll to position [0, 0]
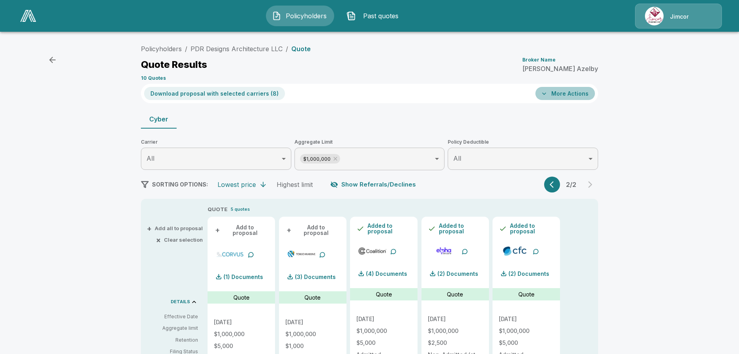
click at [574, 93] on button "More Actions" at bounding box center [566, 93] width 60 height 13
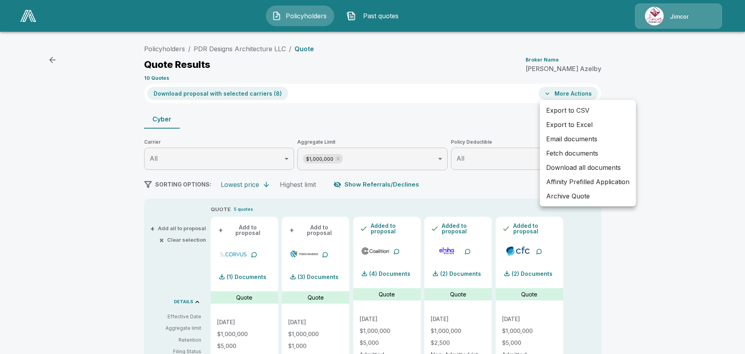
click at [239, 270] on div at bounding box center [372, 177] width 745 height 354
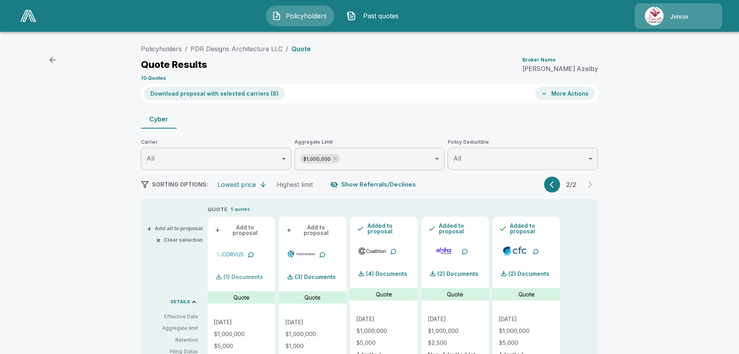
click at [239, 274] on p "(1) Documents" at bounding box center [244, 277] width 40 height 6
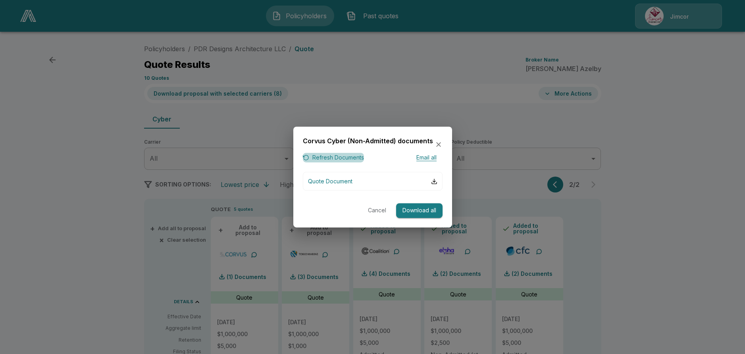
click at [339, 158] on button "Refresh Documents" at bounding box center [333, 158] width 61 height 10
click at [440, 145] on icon "button" at bounding box center [438, 144] width 5 height 5
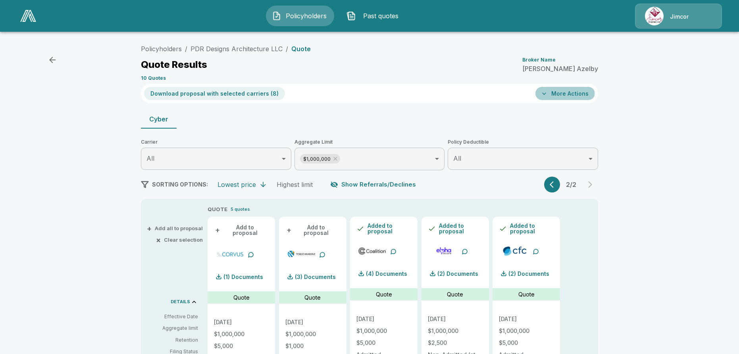
click at [567, 93] on button "More Actions" at bounding box center [566, 93] width 60 height 13
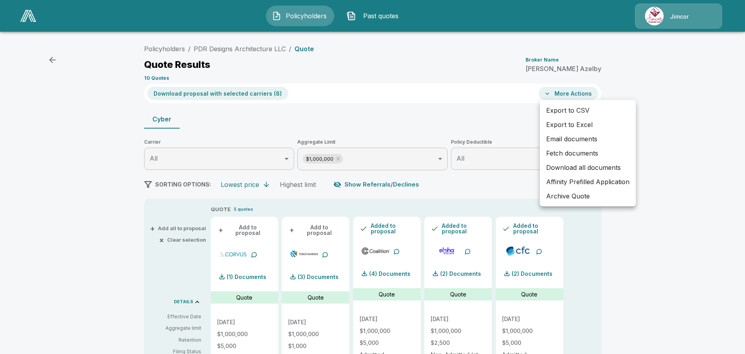
click at [658, 121] on div at bounding box center [372, 177] width 745 height 354
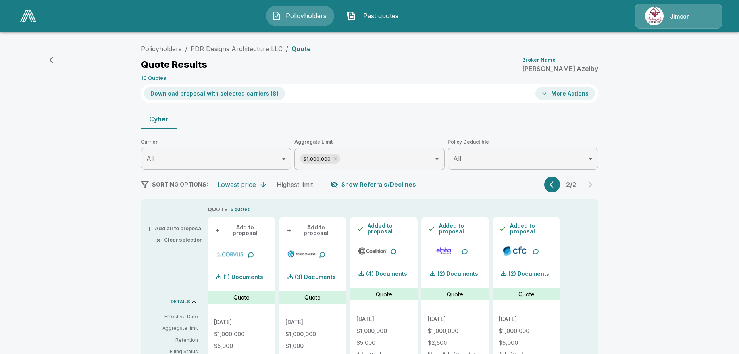
click at [340, 67] on div "Quote Results Broker Name [PERSON_NAME]" at bounding box center [369, 65] width 457 height 14
click at [181, 243] on button "× Clear selection" at bounding box center [180, 239] width 45 height 5
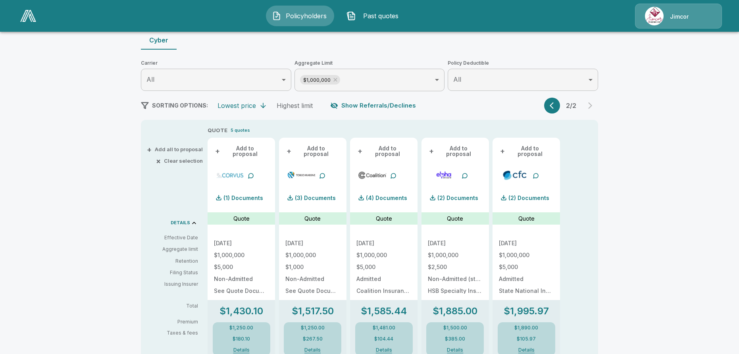
scroll to position [79, 0]
drag, startPoint x: 542, startPoint y: 103, endPoint x: 550, endPoint y: 106, distance: 9.1
click at [541, 104] on div "SORTING OPTIONS: Lowest price Highest limit Show Referrals/Declines 2 / 2" at bounding box center [369, 105] width 457 height 16
click at [550, 106] on button "button" at bounding box center [552, 105] width 16 height 16
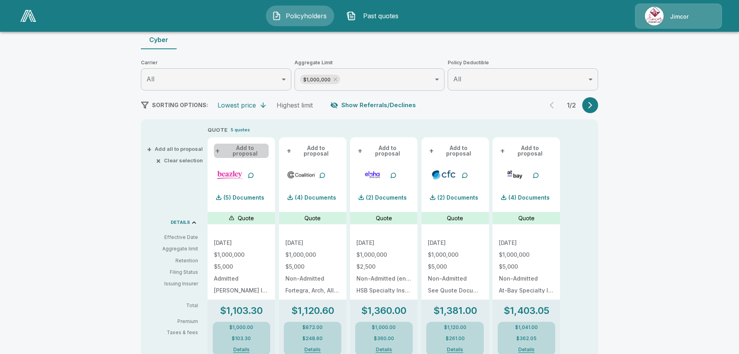
click at [246, 148] on button "+ Add to proposal" at bounding box center [241, 151] width 55 height 14
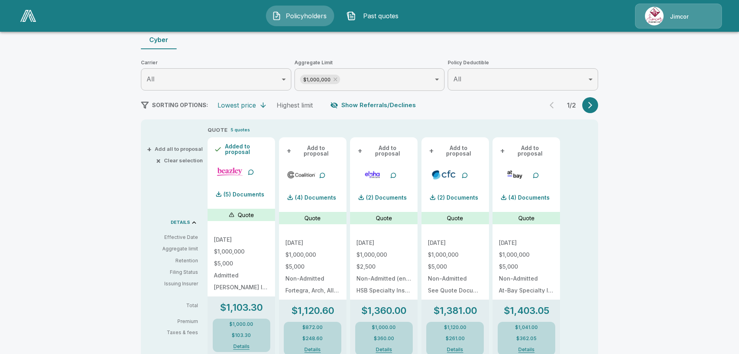
click at [598, 106] on button "button" at bounding box center [590, 105] width 16 height 16
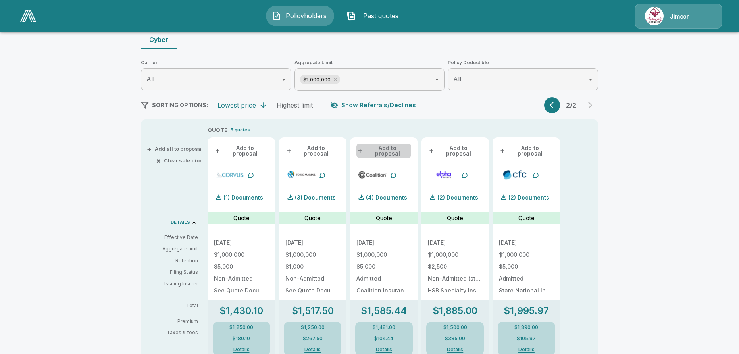
click at [393, 149] on button "+ Add to proposal" at bounding box center [384, 151] width 55 height 14
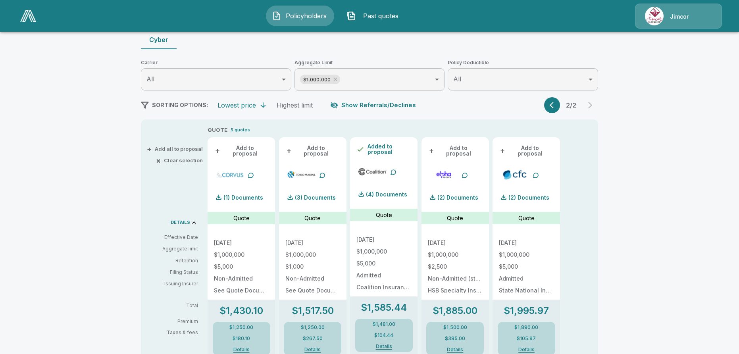
click at [532, 148] on button "+ Add to proposal" at bounding box center [526, 151] width 55 height 14
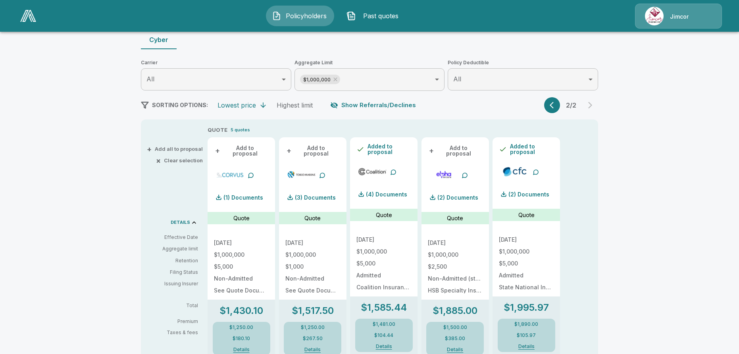
click at [556, 104] on icon "button" at bounding box center [554, 105] width 8 height 8
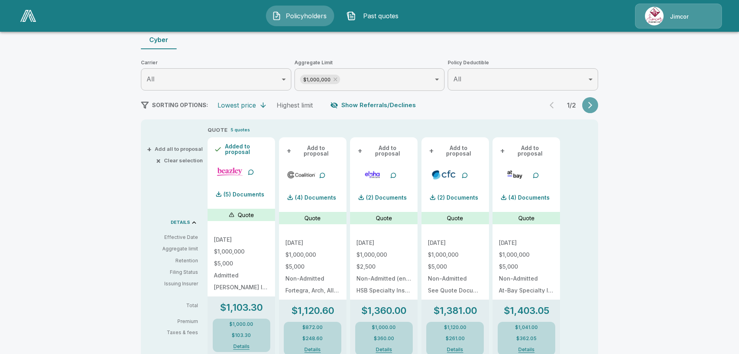
click at [592, 107] on icon "button" at bounding box center [590, 105] width 4 height 7
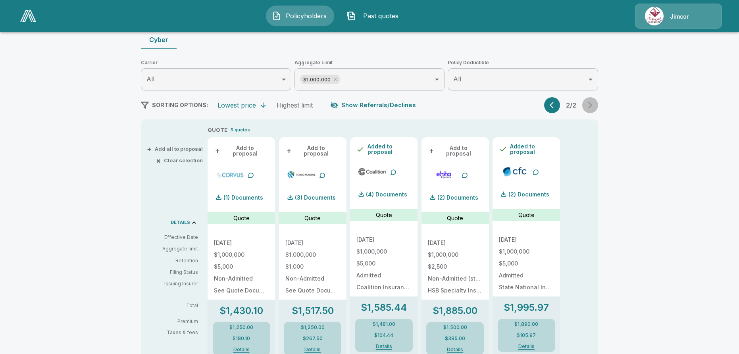
click at [592, 107] on div "2 / 2" at bounding box center [571, 105] width 54 height 16
click at [555, 108] on icon "button" at bounding box center [554, 105] width 8 height 8
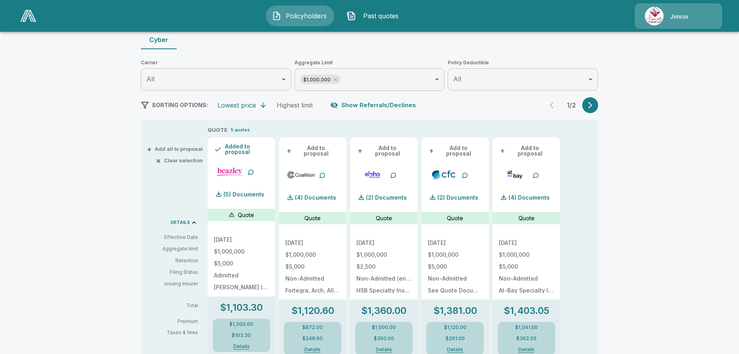
click at [527, 147] on button "+ Add to proposal" at bounding box center [526, 151] width 55 height 14
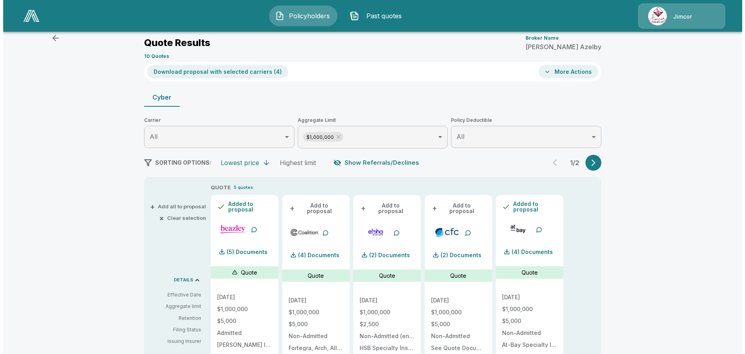
scroll to position [0, 0]
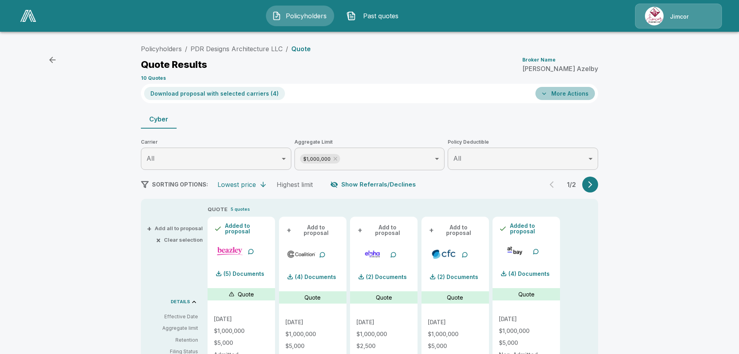
click at [578, 91] on button "More Actions" at bounding box center [566, 93] width 60 height 13
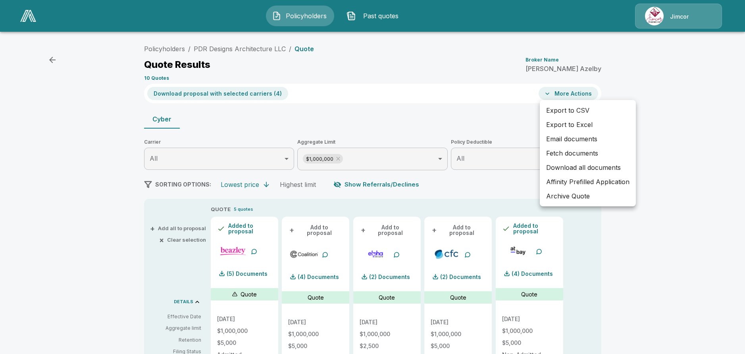
click at [590, 141] on li "Email documents" at bounding box center [588, 139] width 96 height 14
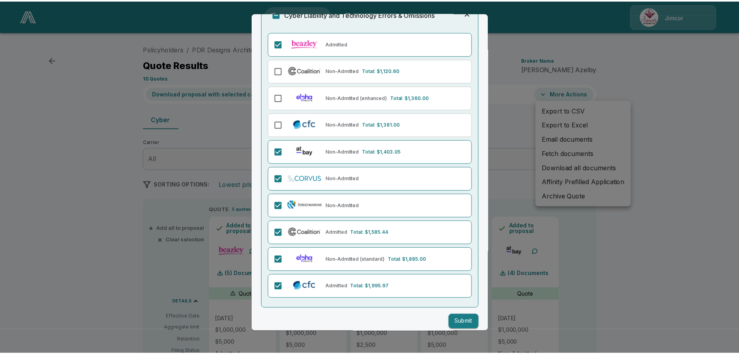
scroll to position [74, 0]
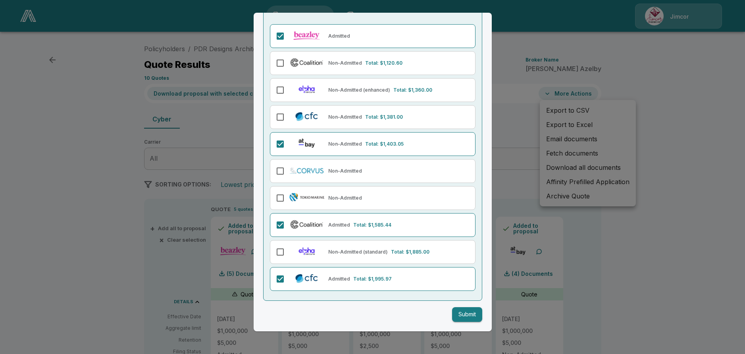
click at [464, 312] on button "Submit" at bounding box center [467, 314] width 30 height 15
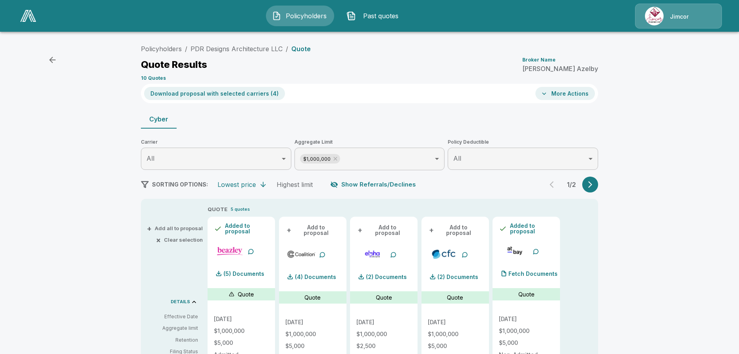
click at [700, 19] on div "Jimcor" at bounding box center [678, 16] width 87 height 25
click at [660, 20] on div "Jimcor" at bounding box center [678, 16] width 87 height 25
click at [663, 19] on div "Jimcor" at bounding box center [678, 16] width 87 height 25
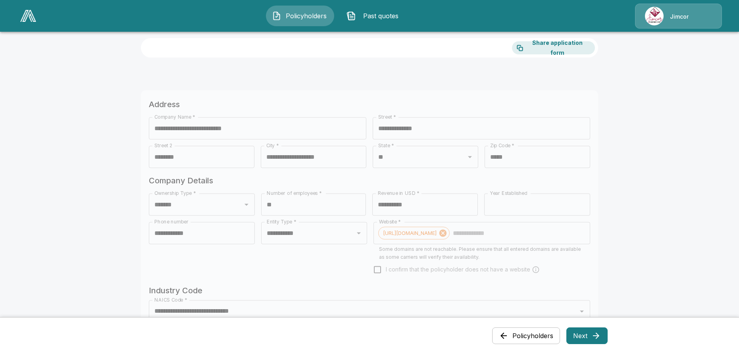
click at [652, 19] on div "Jimcor" at bounding box center [678, 16] width 87 height 25
